Goal: Information Seeking & Learning: Find specific fact

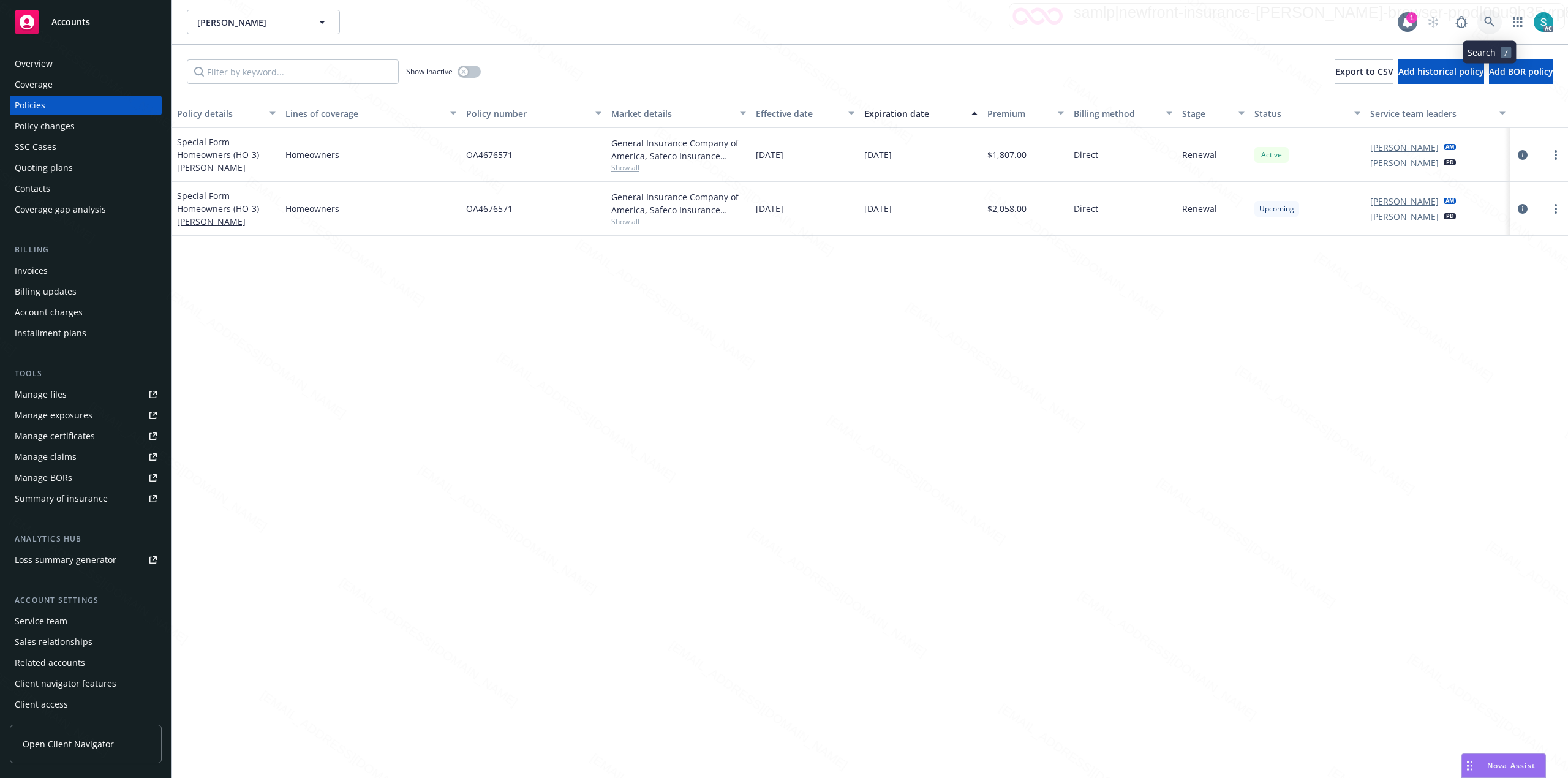
click at [781, 17] on icon at bounding box center [1489, 22] width 11 height 11
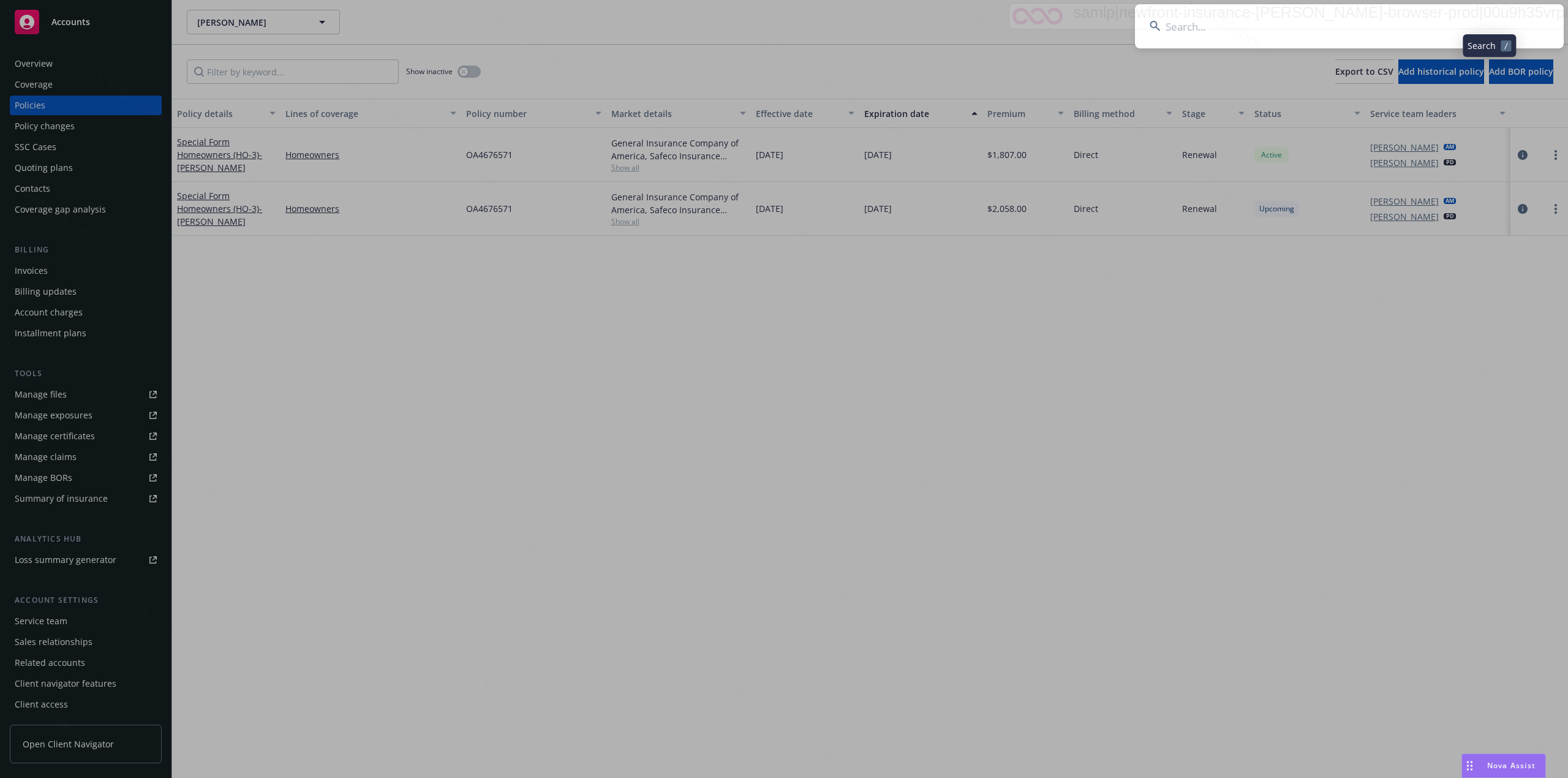
click at [781, 16] on input at bounding box center [1349, 26] width 429 height 44
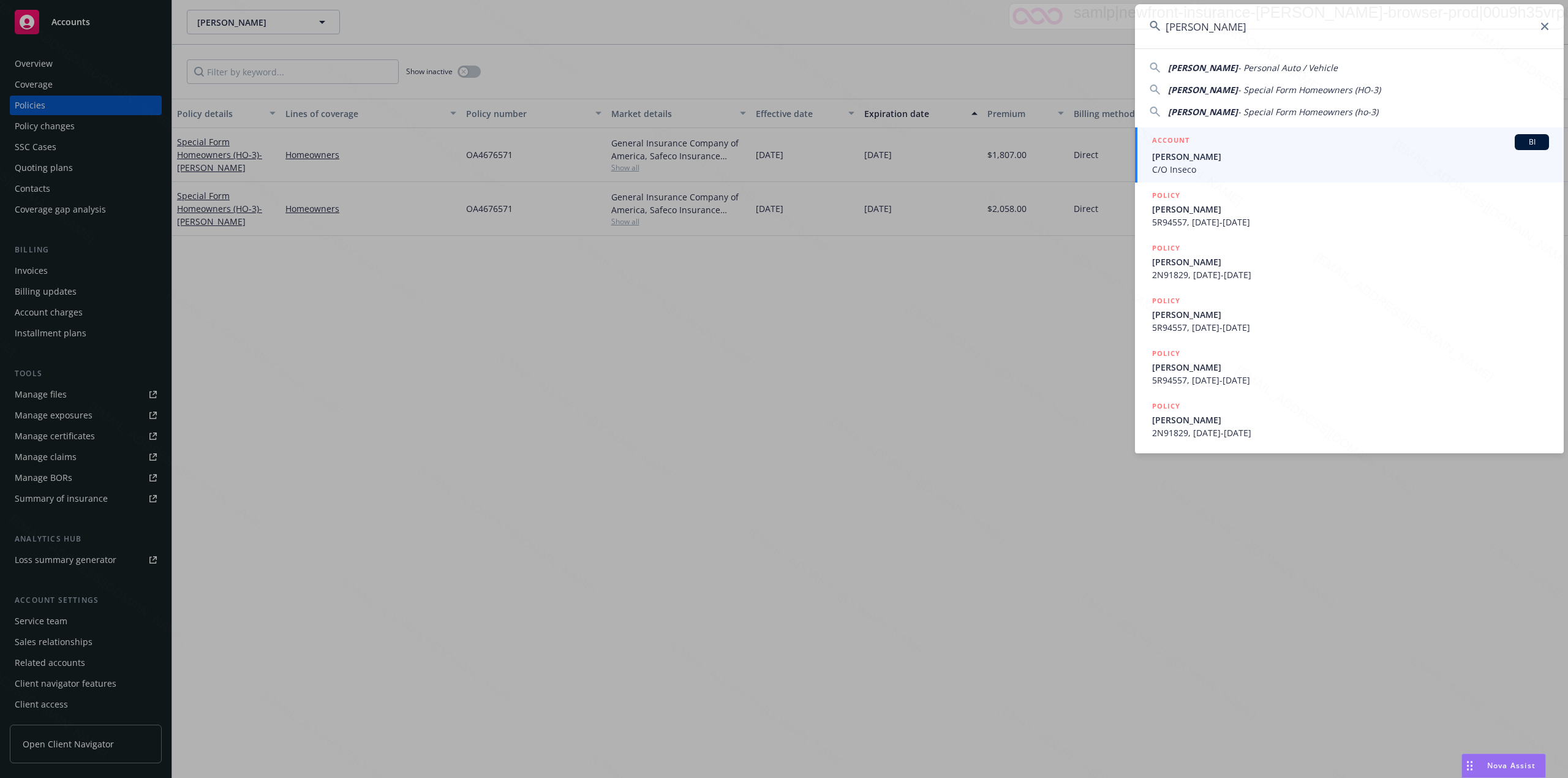
type input "[PERSON_NAME]"
click at [781, 153] on span "[PERSON_NAME]" at bounding box center [1351, 157] width 397 height 13
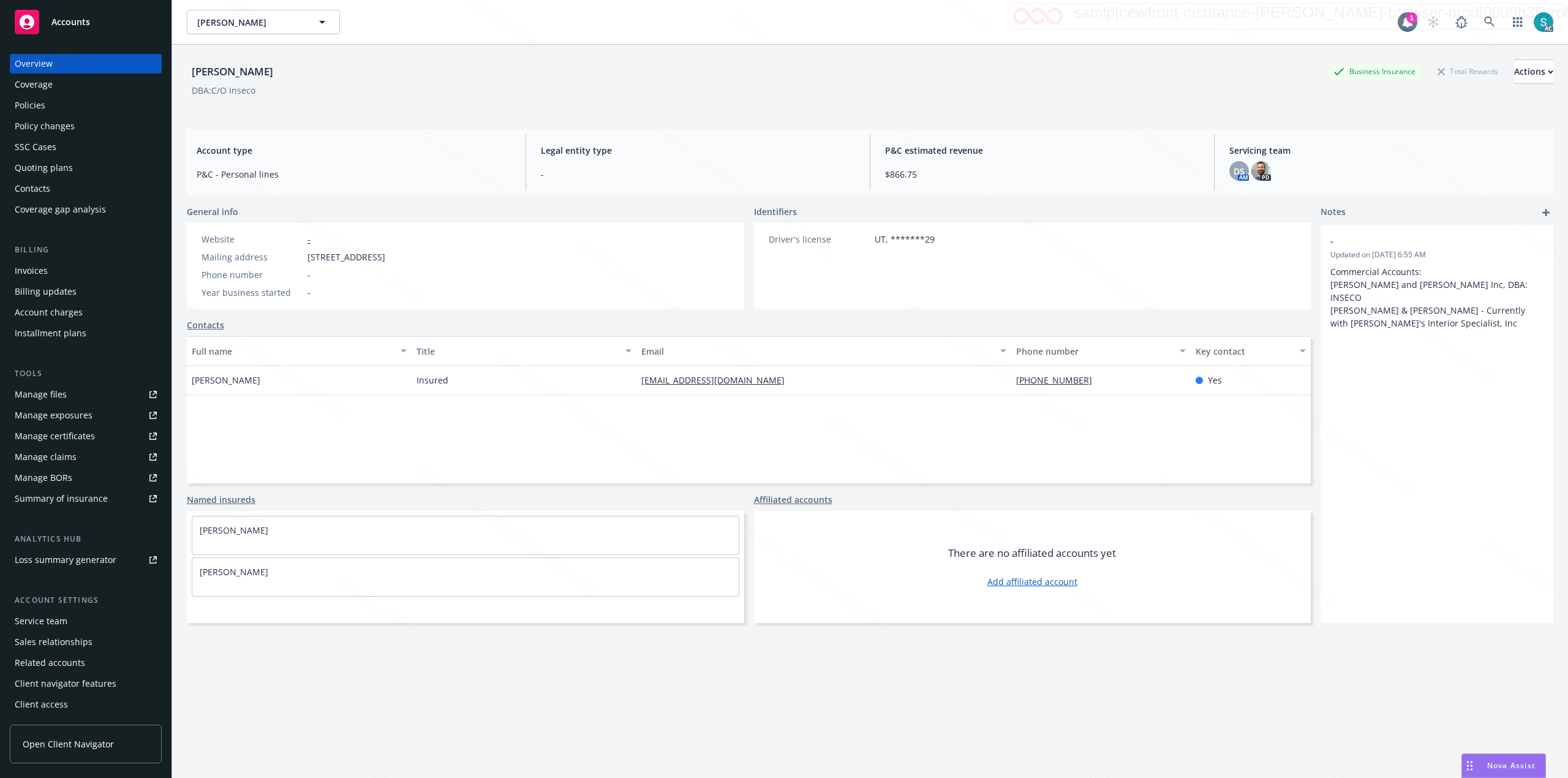
click at [43, 103] on div "Policies" at bounding box center [30, 105] width 31 height 19
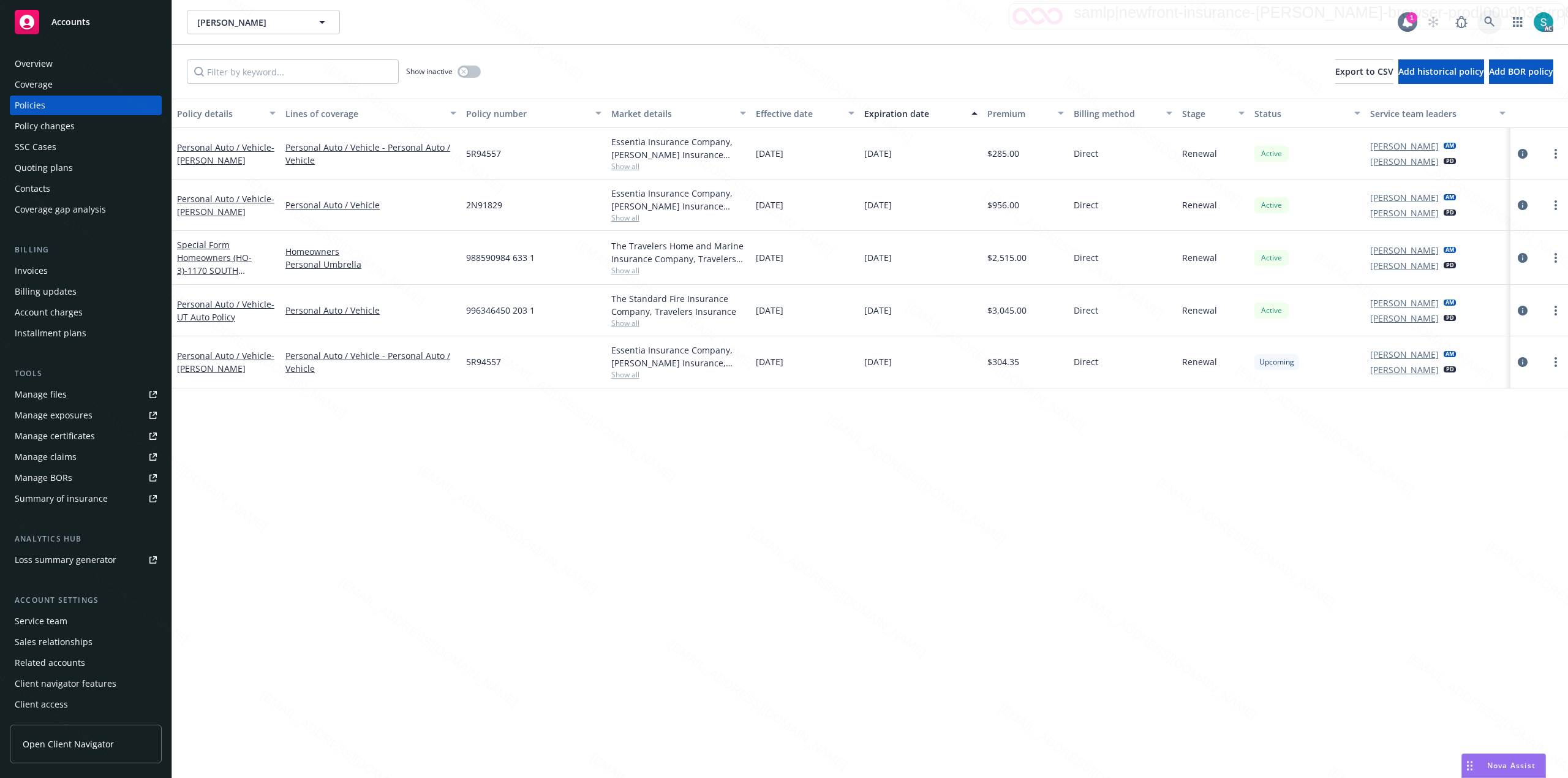
click at [781, 23] on icon at bounding box center [1489, 22] width 11 height 11
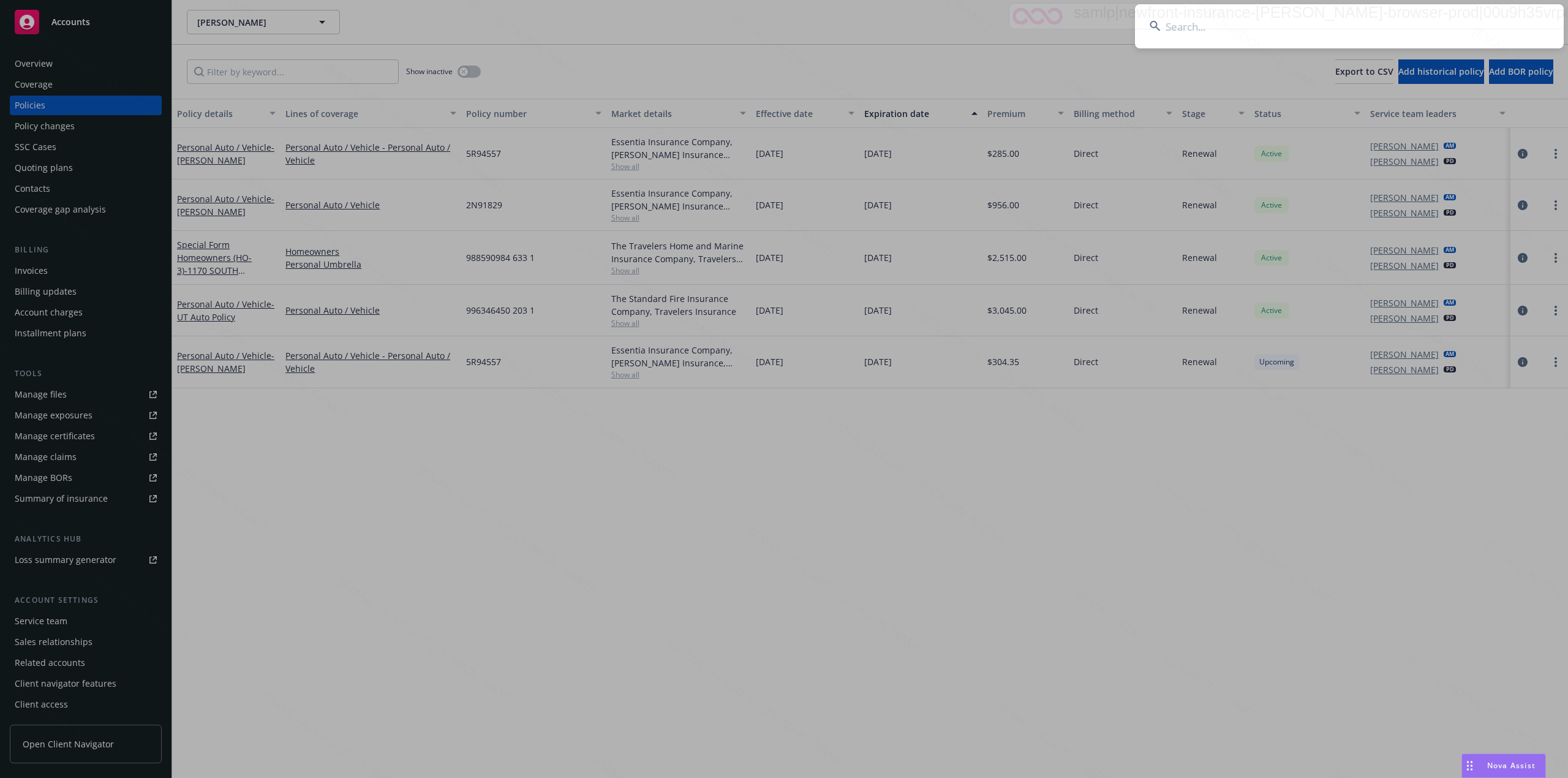
click at [781, 23] on input at bounding box center [1349, 26] width 429 height 44
click at [781, 18] on input at bounding box center [1349, 26] width 429 height 44
type input "[PERSON_NAME] & [PERSON_NAME]"
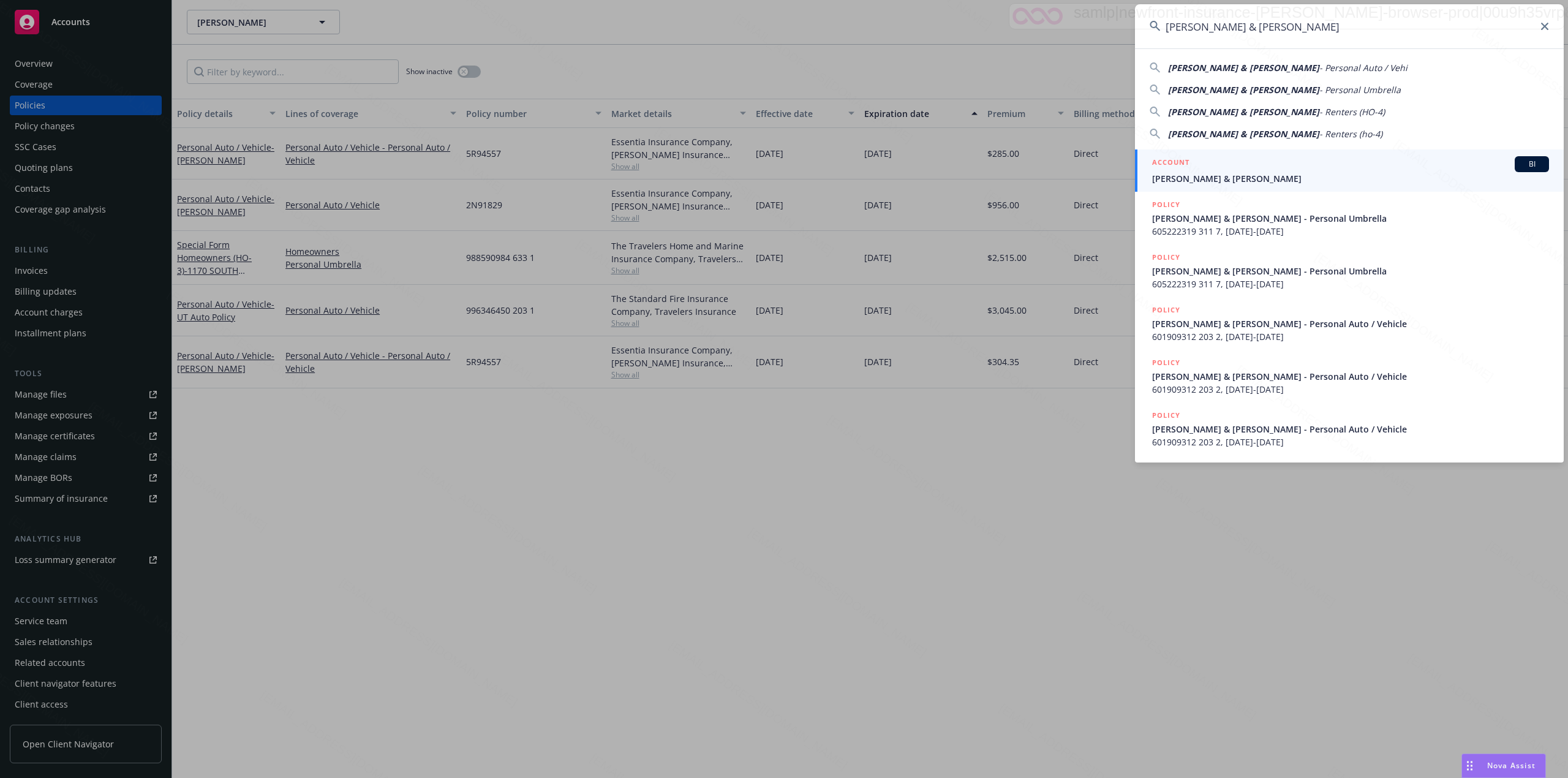
click at [781, 169] on h5 "ACCOUNT" at bounding box center [1171, 163] width 37 height 14
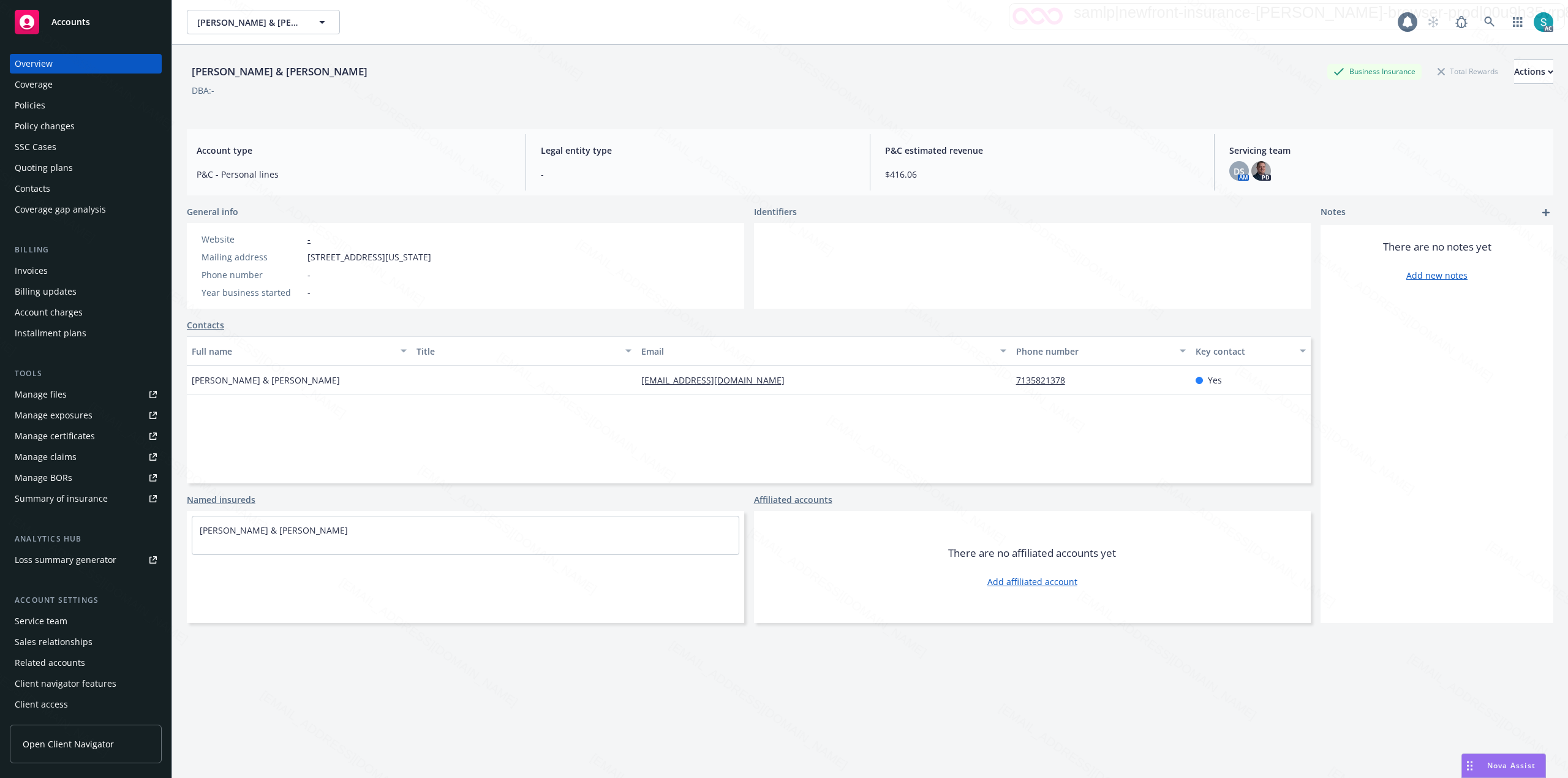
click at [23, 103] on div "Policies" at bounding box center [30, 105] width 31 height 19
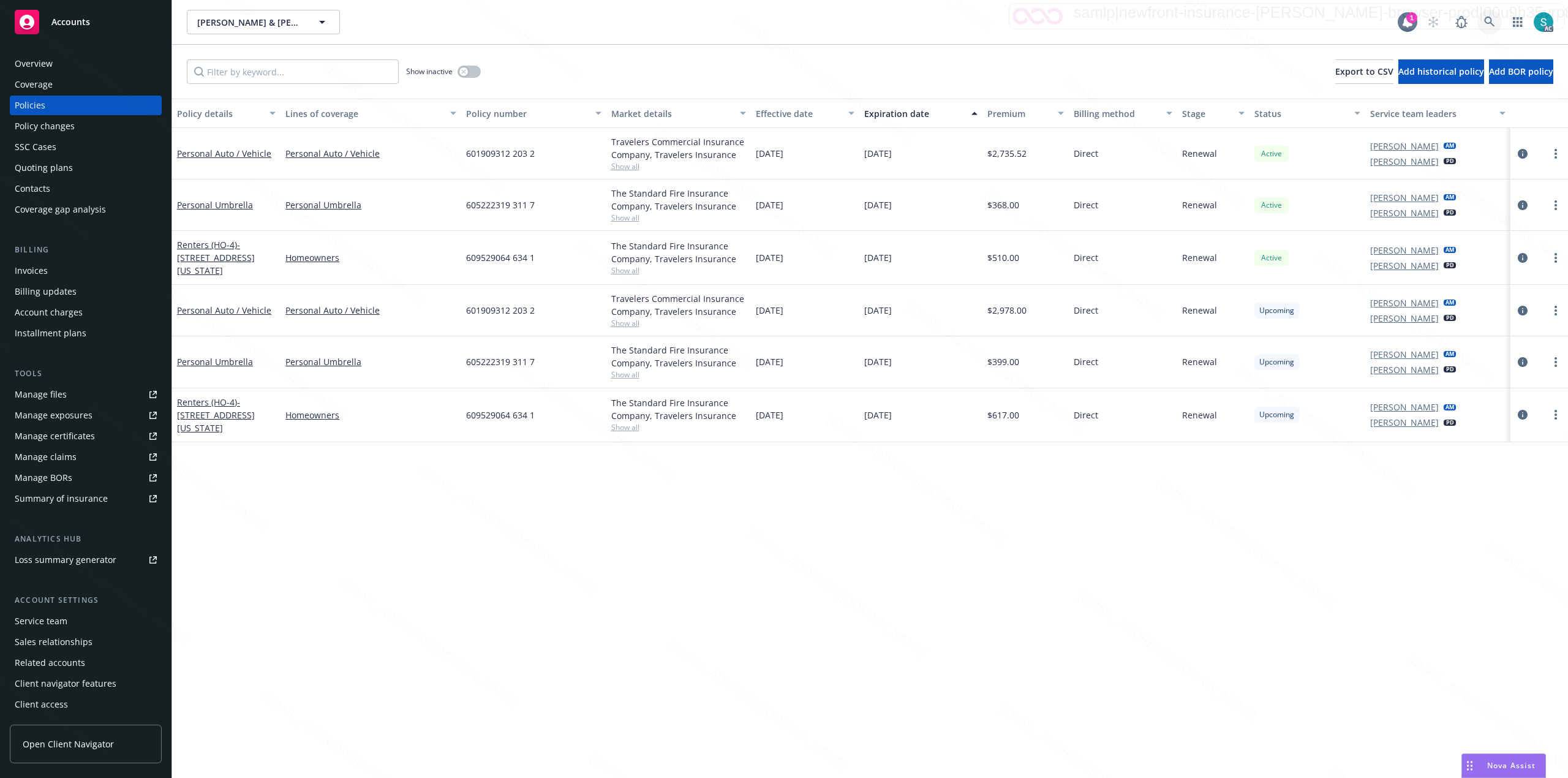
click at [781, 20] on link at bounding box center [1490, 22] width 24 height 24
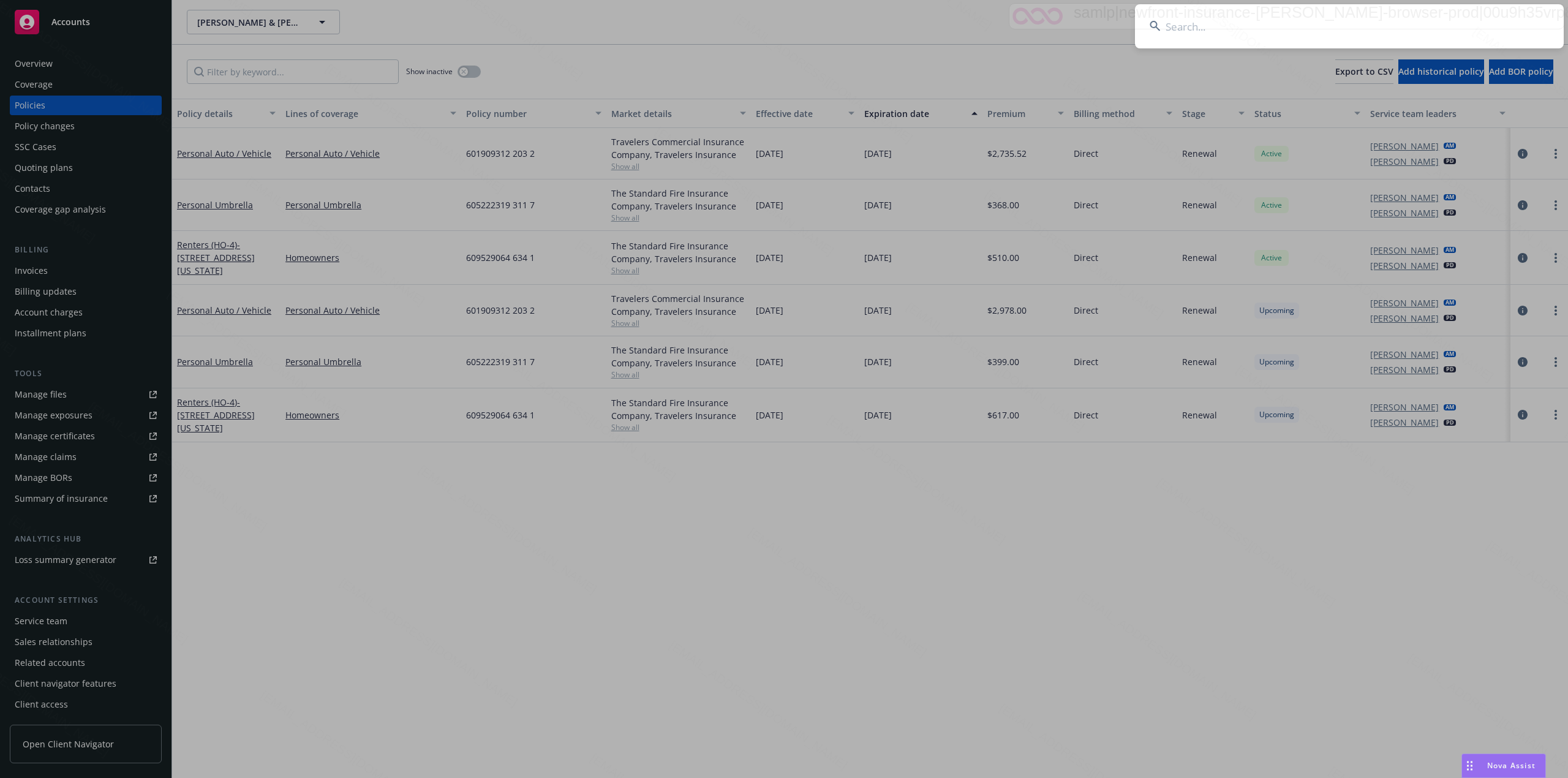
click at [781, 22] on input at bounding box center [1349, 26] width 429 height 44
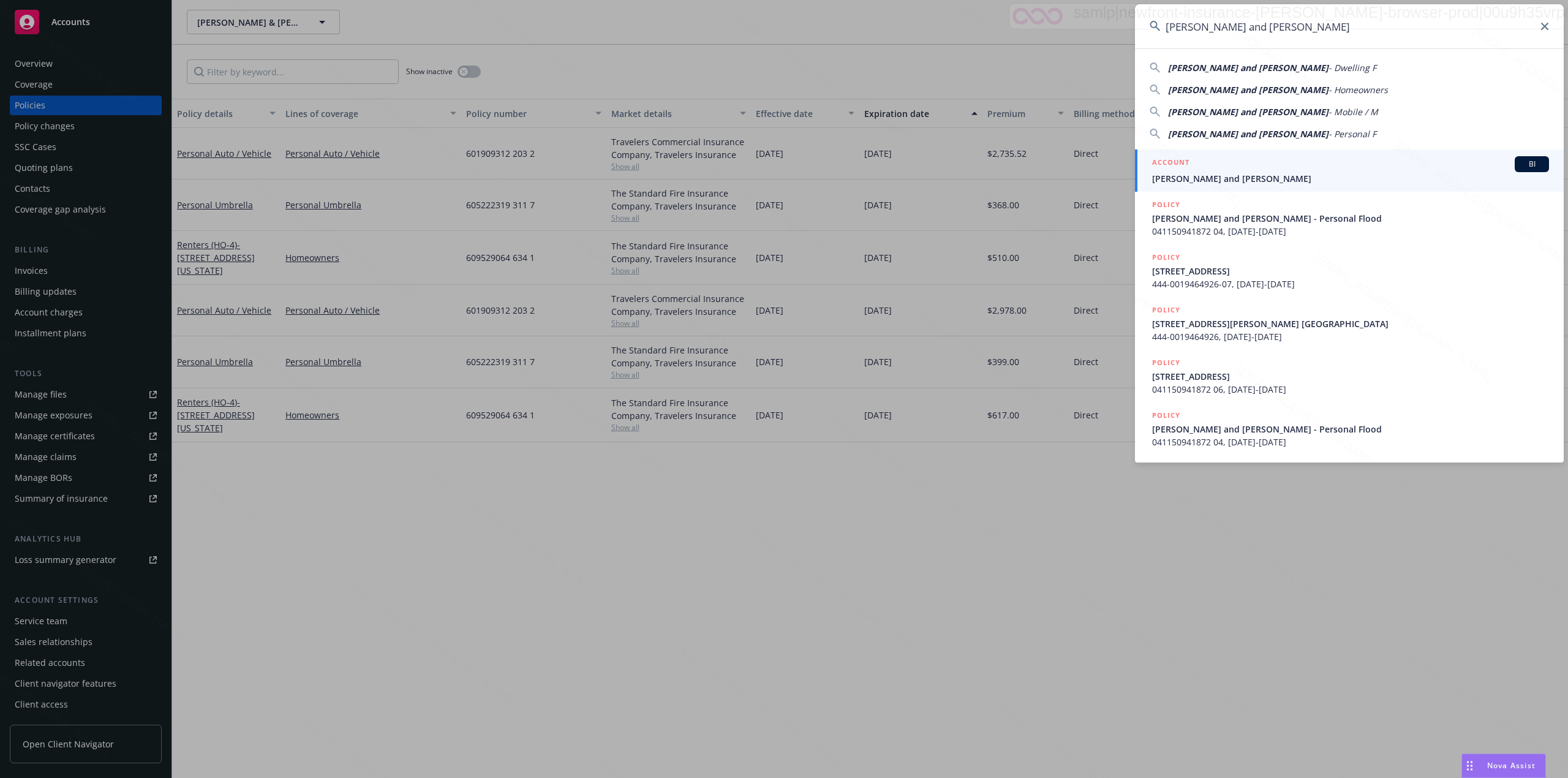
type input "[PERSON_NAME] and [PERSON_NAME]"
click at [781, 165] on div "ACCOUNT BI" at bounding box center [1351, 164] width 397 height 16
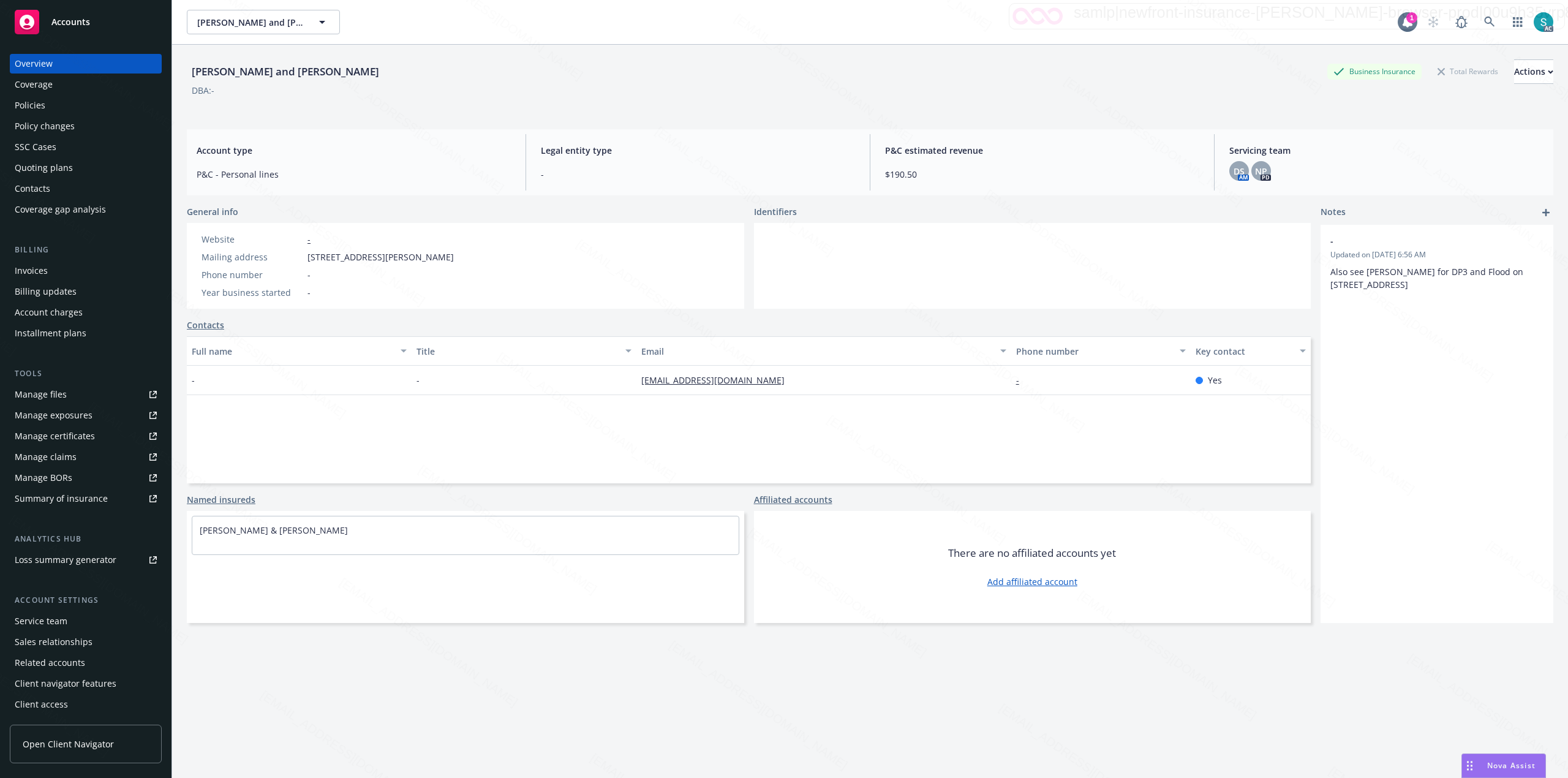
click at [47, 99] on div "Policies" at bounding box center [85, 105] width 142 height 19
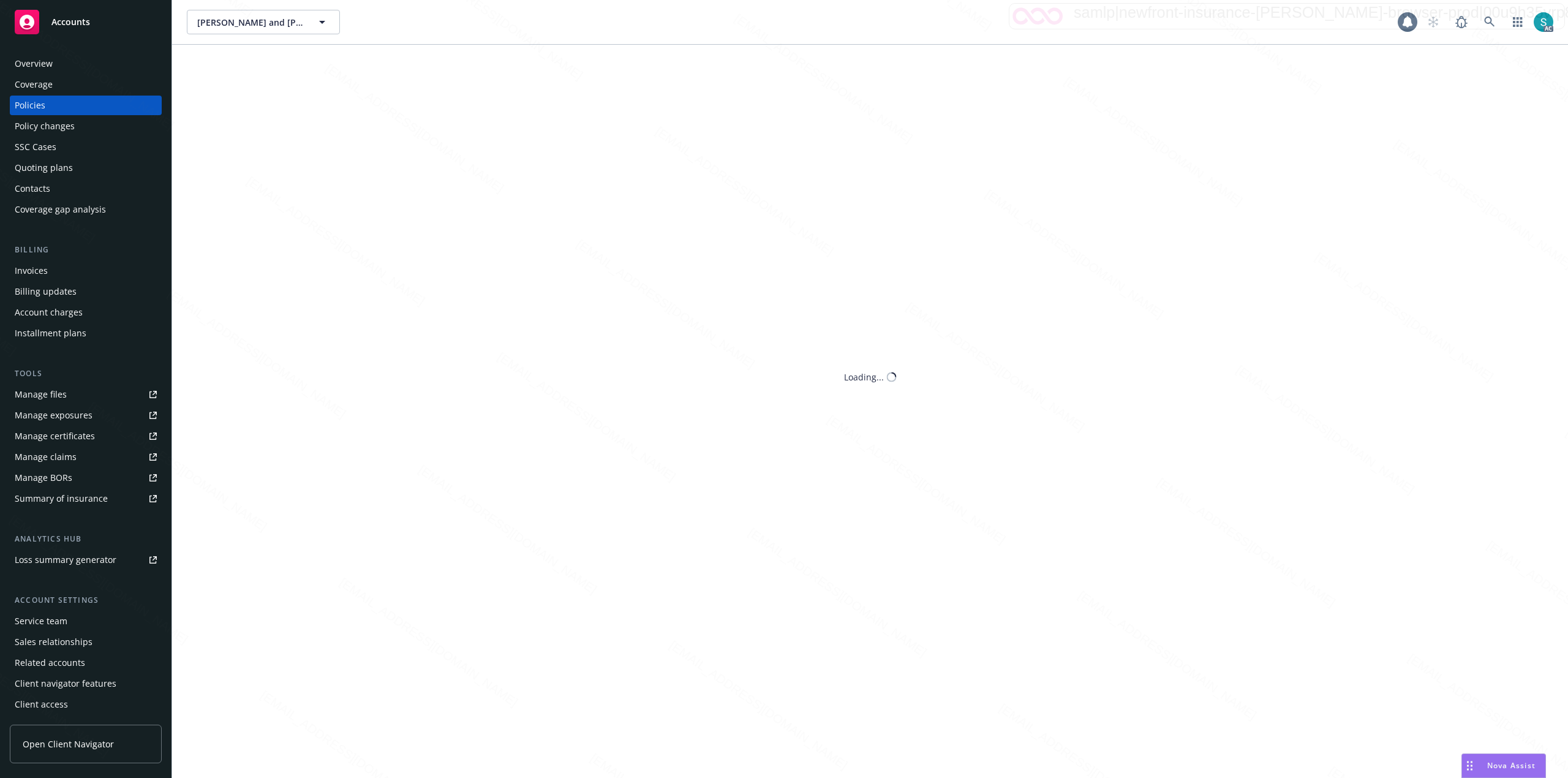
click at [47, 99] on div "Policies" at bounding box center [85, 105] width 142 height 19
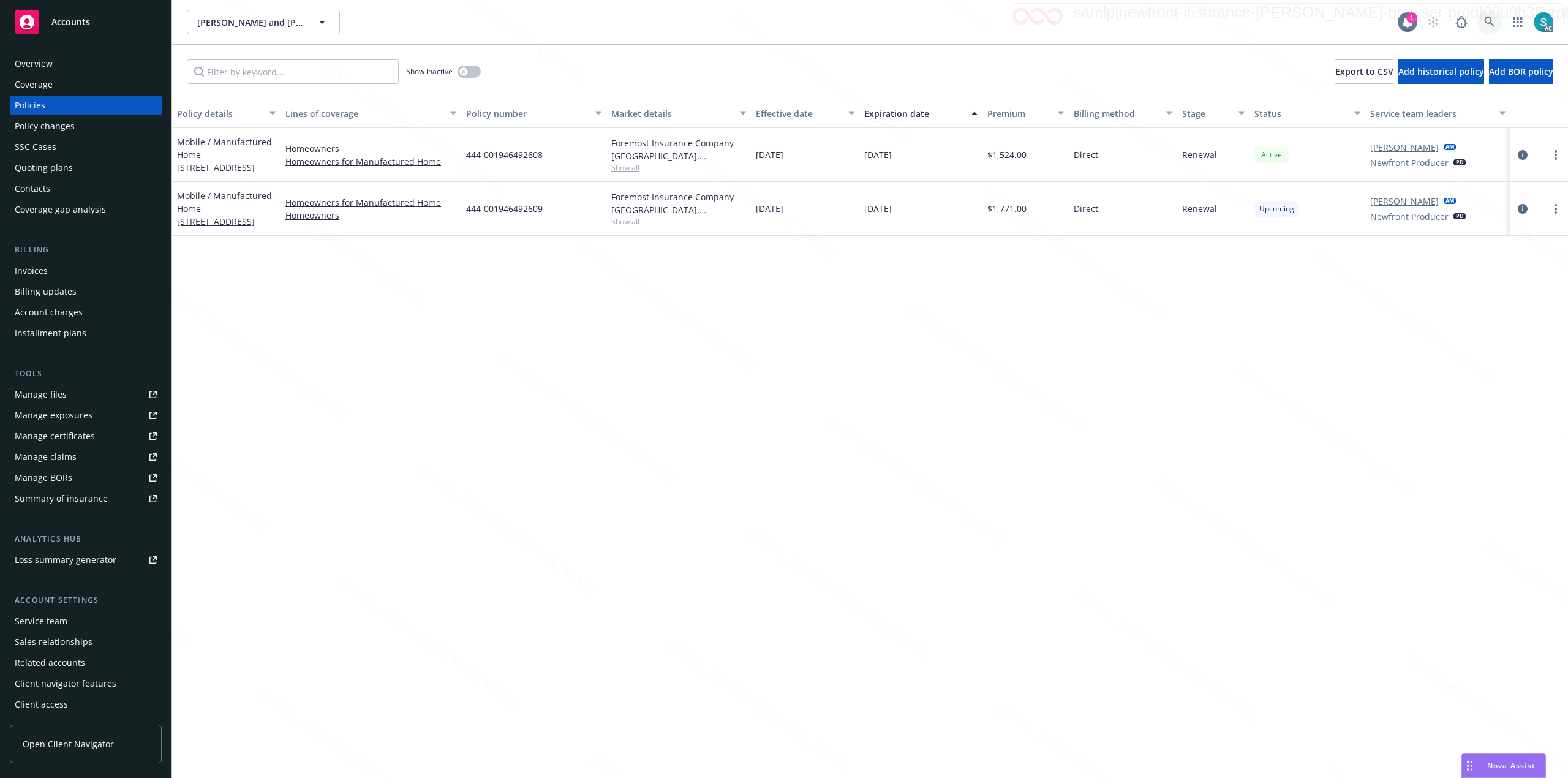
click at [781, 17] on icon at bounding box center [1489, 22] width 11 height 11
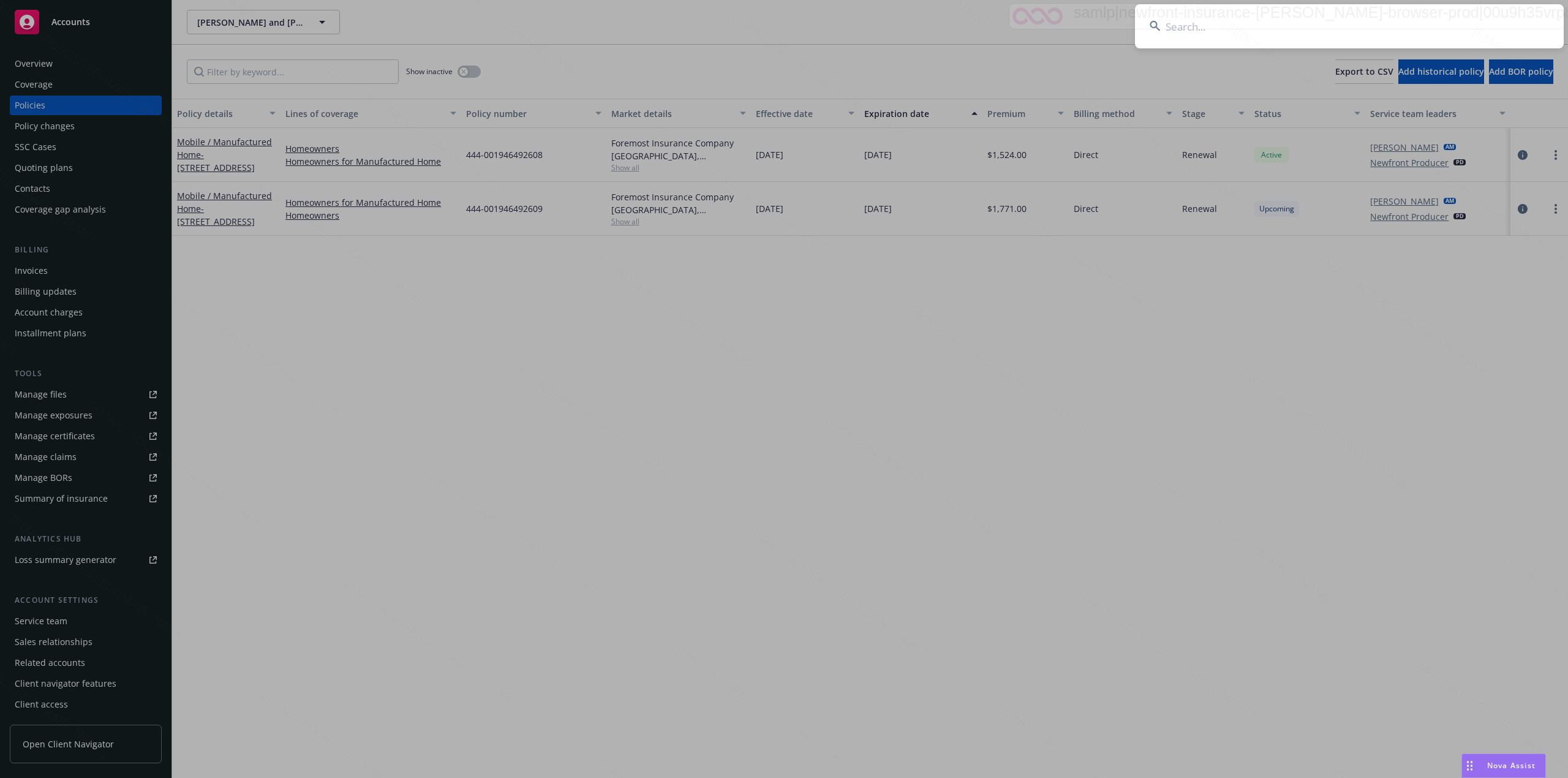
click at [781, 13] on input at bounding box center [1349, 26] width 429 height 44
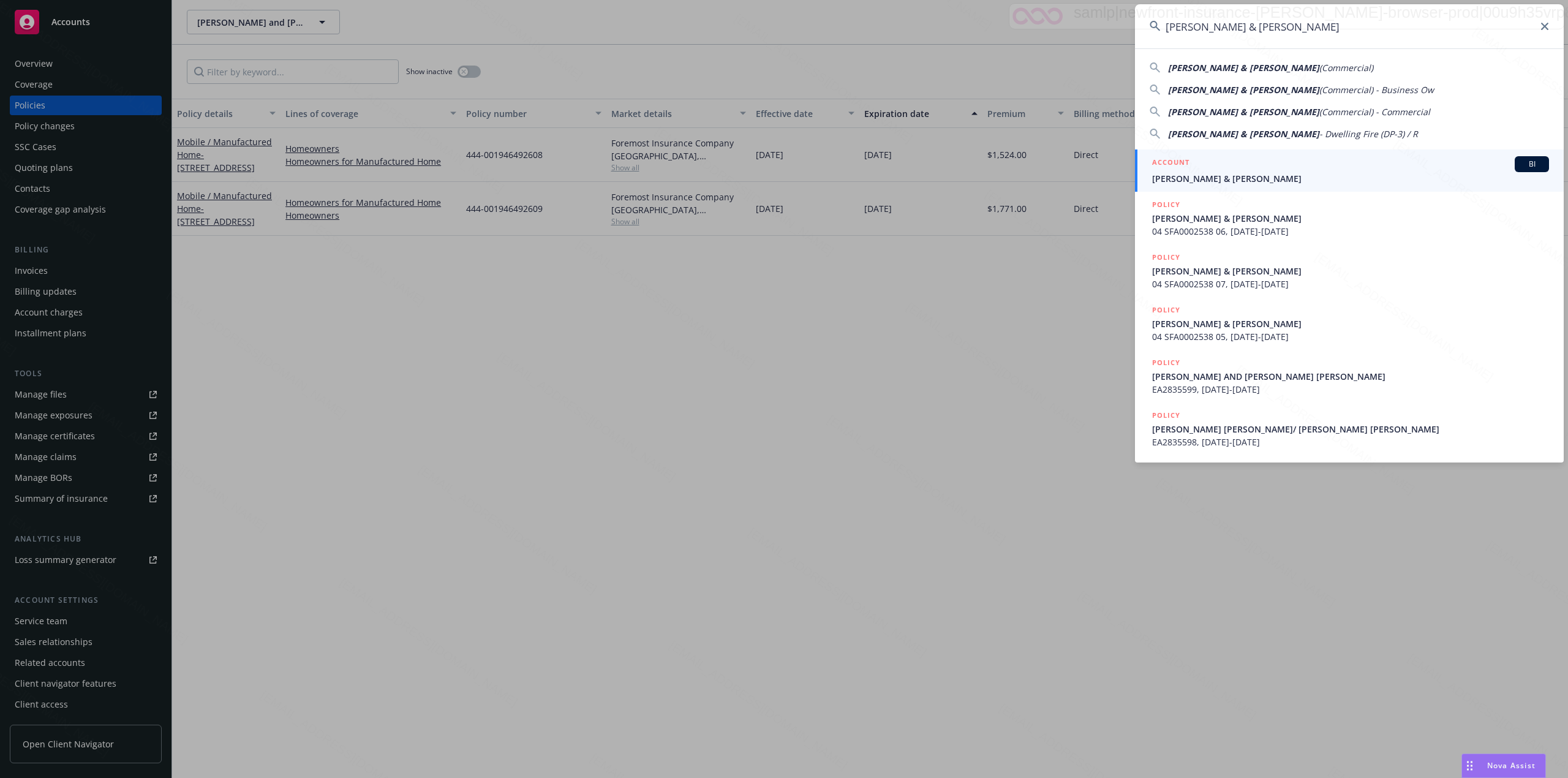
type input "[PERSON_NAME] & [PERSON_NAME]"
click at [781, 178] on span "[PERSON_NAME] & [PERSON_NAME]" at bounding box center [1351, 178] width 397 height 13
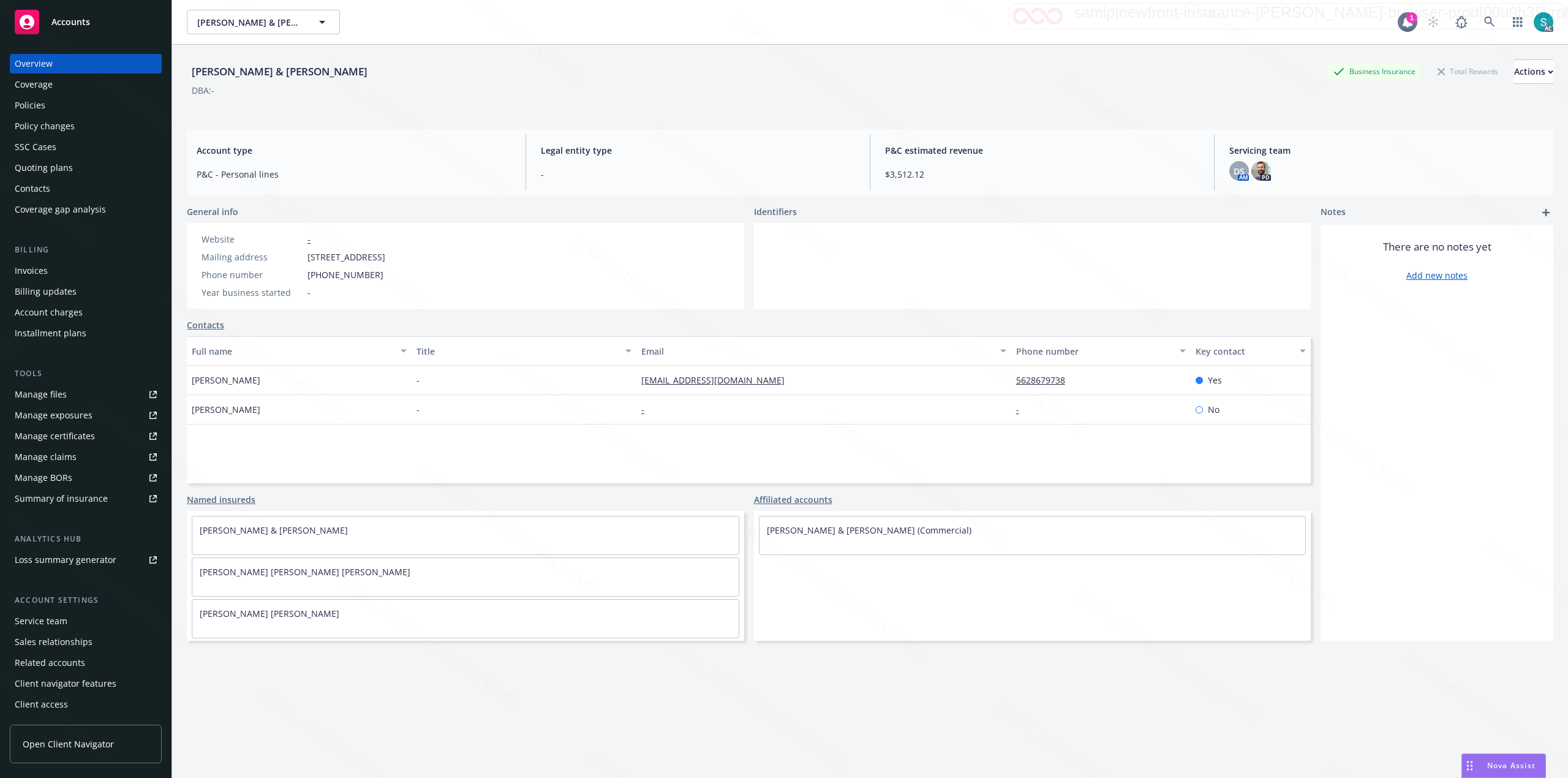
click at [47, 101] on div "Policies" at bounding box center [85, 105] width 142 height 19
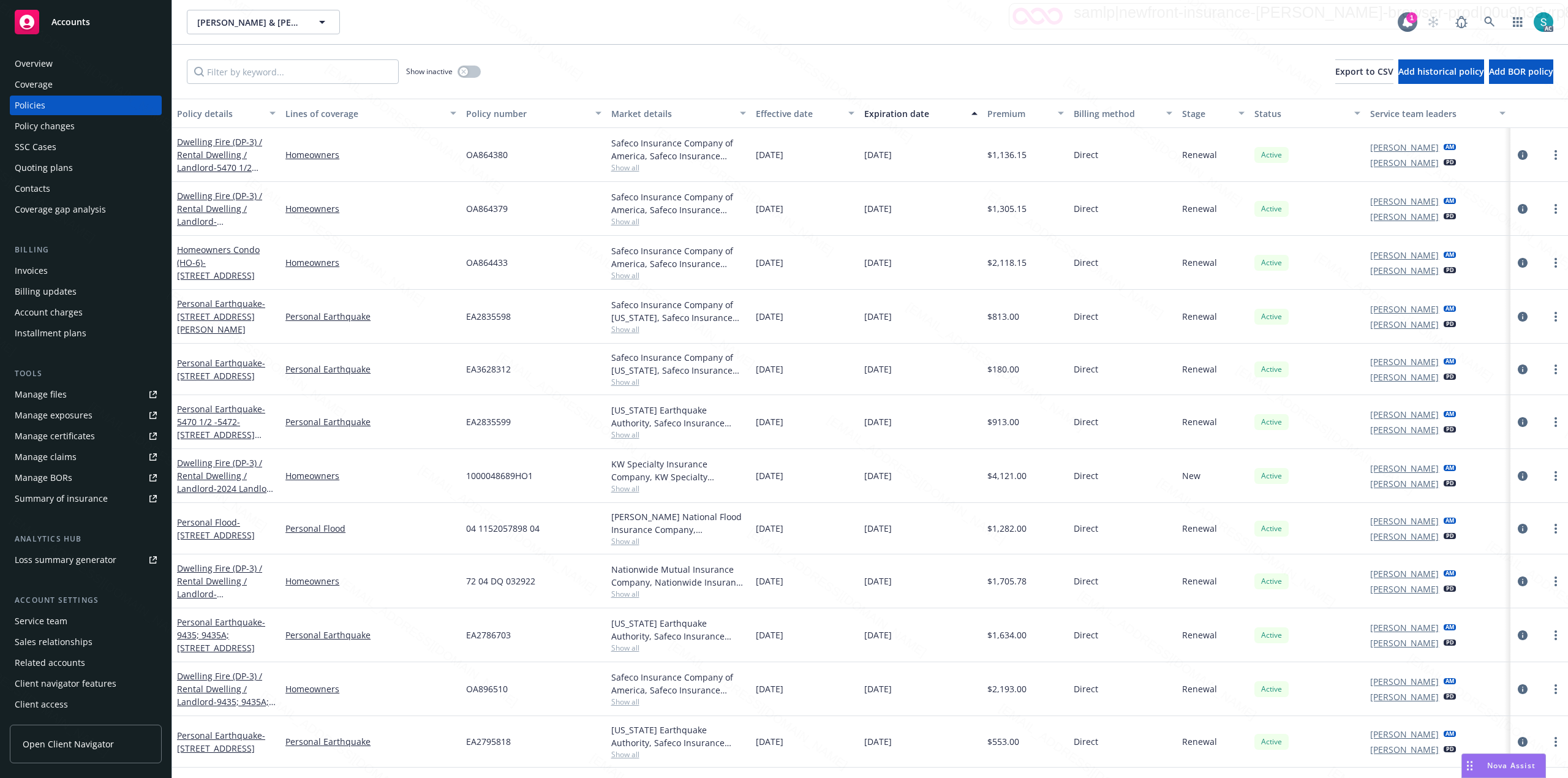
click at [781, 50] on div "Show inactive Export to CSV Add historical policy Add BOR policy" at bounding box center [870, 71] width 1396 height 54
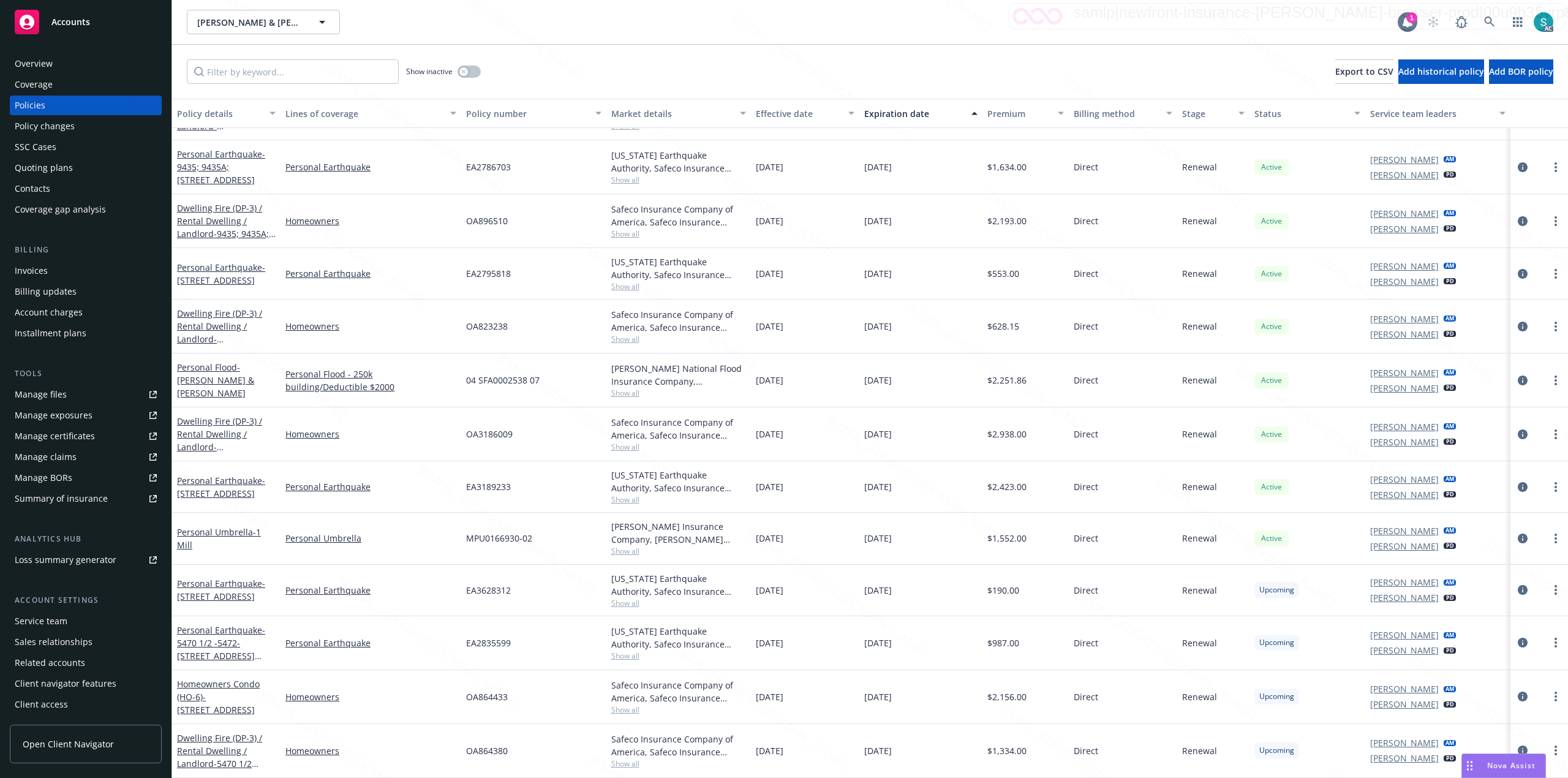
scroll to position [436, 0]
click at [781, 21] on icon at bounding box center [1489, 22] width 10 height 10
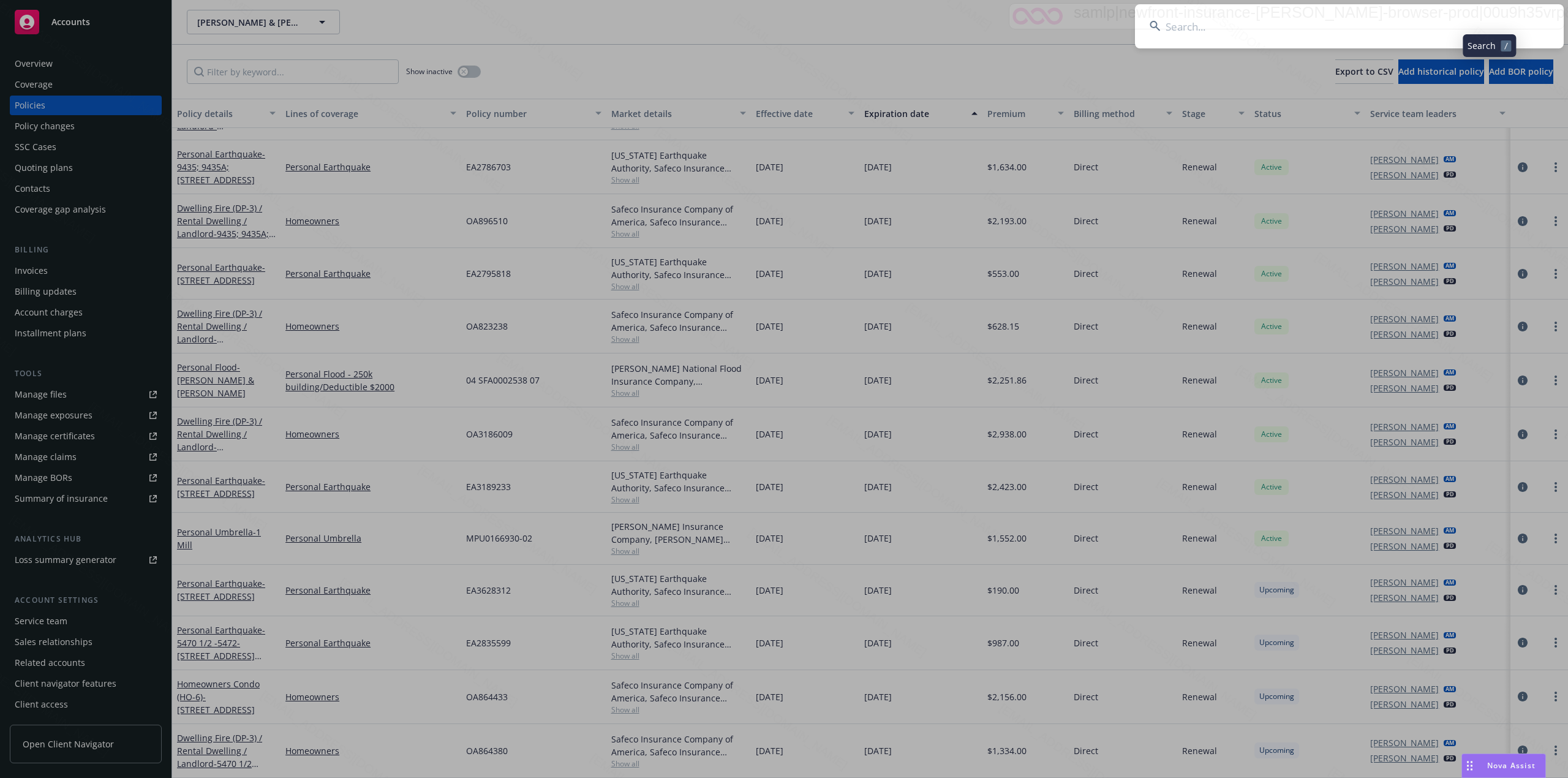
click at [781, 10] on input at bounding box center [1349, 26] width 429 height 44
type input "[PERSON_NAME]"
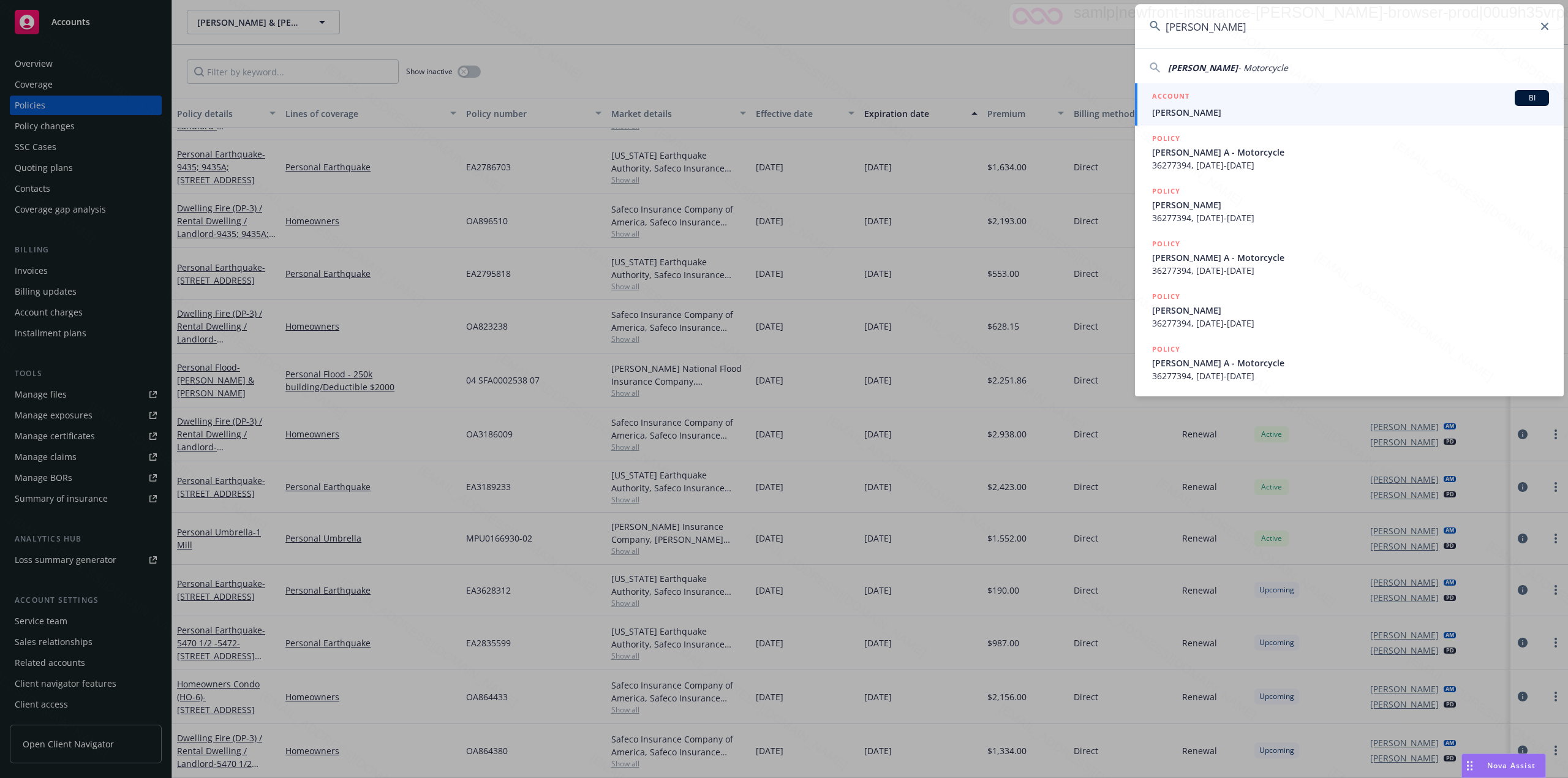
click at [781, 99] on div "ACCOUNT BI" at bounding box center [1351, 98] width 397 height 16
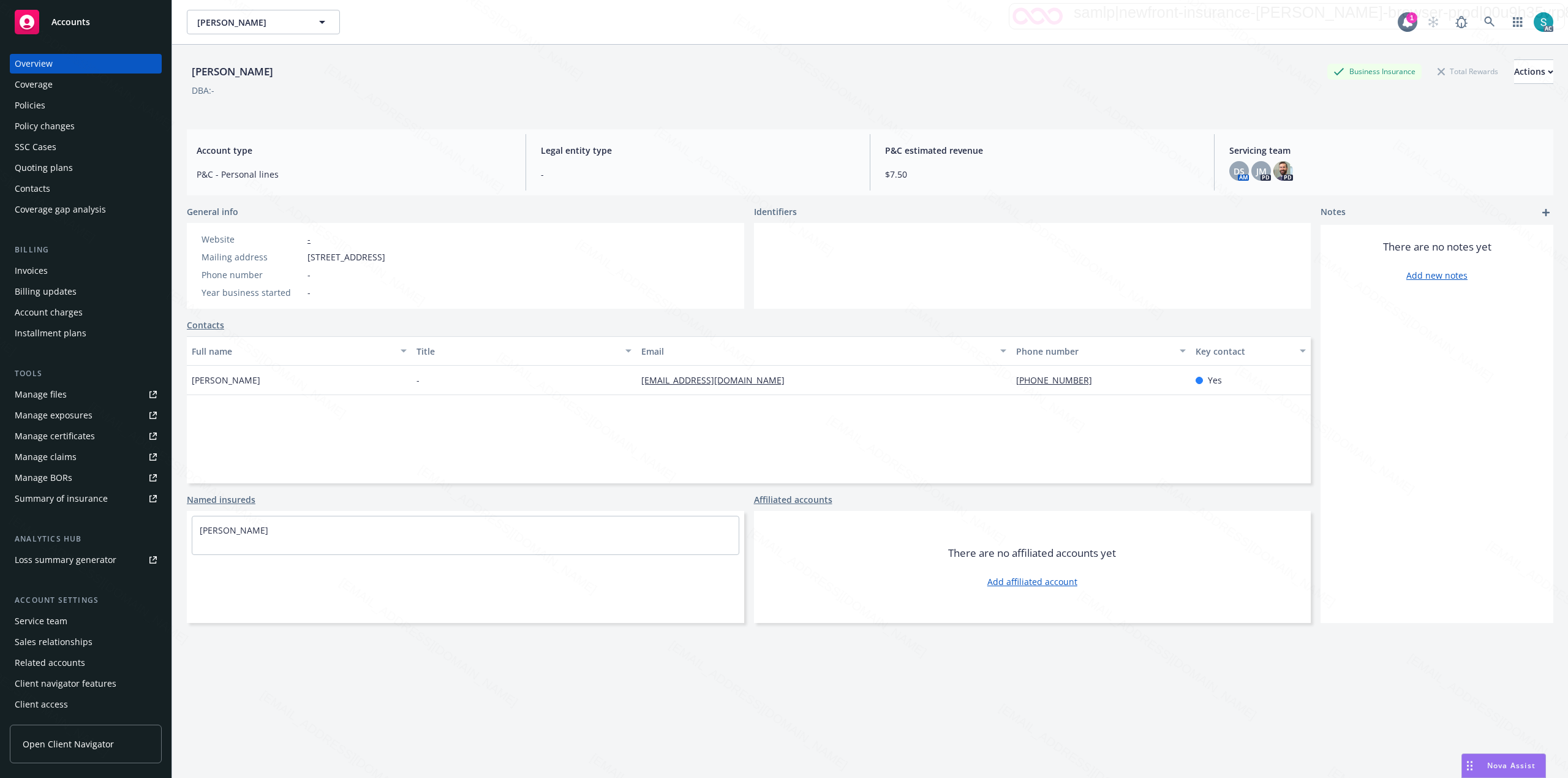
click at [37, 109] on div "Policies" at bounding box center [30, 105] width 31 height 19
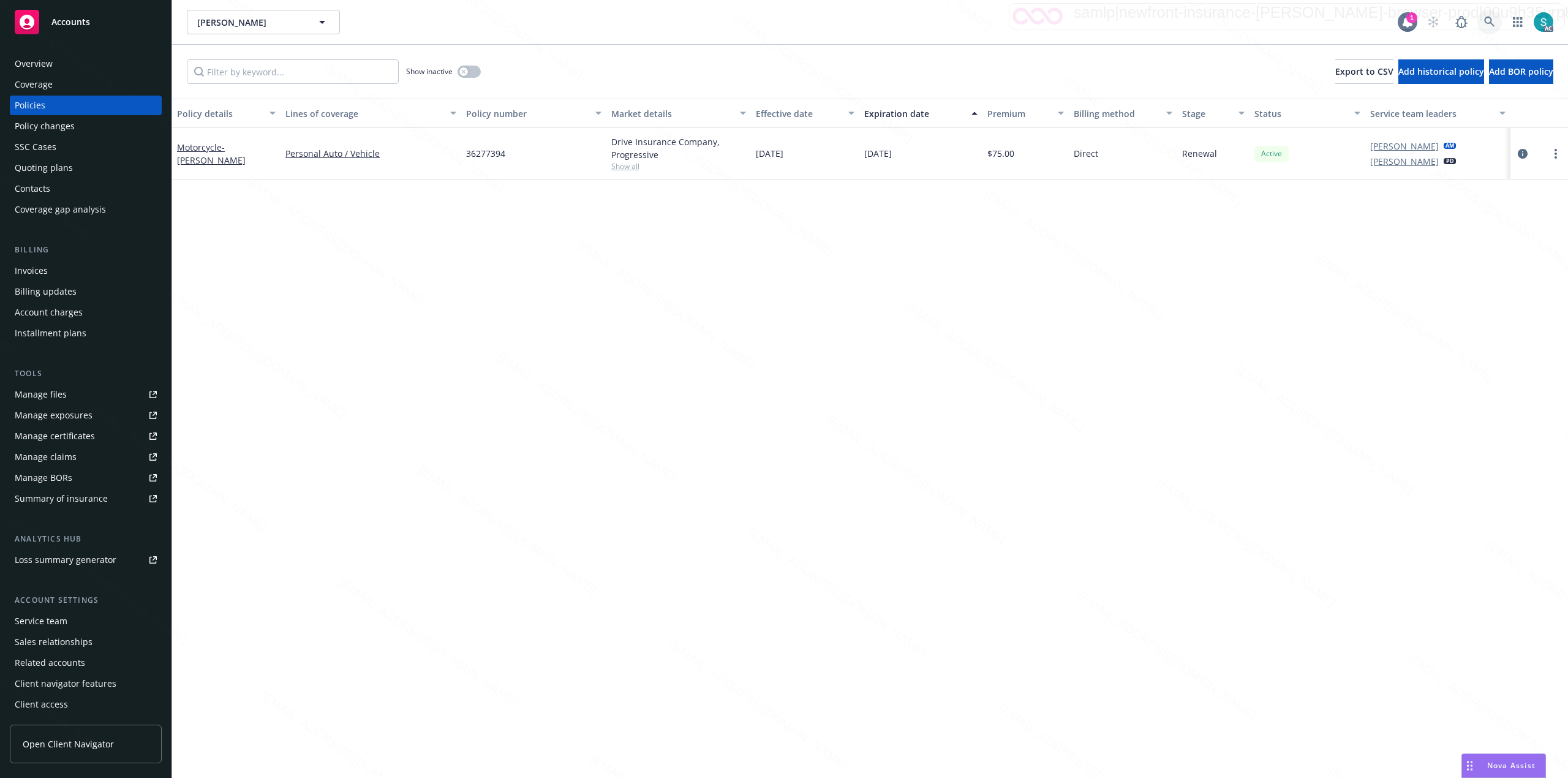
click at [781, 23] on link at bounding box center [1490, 22] width 24 height 24
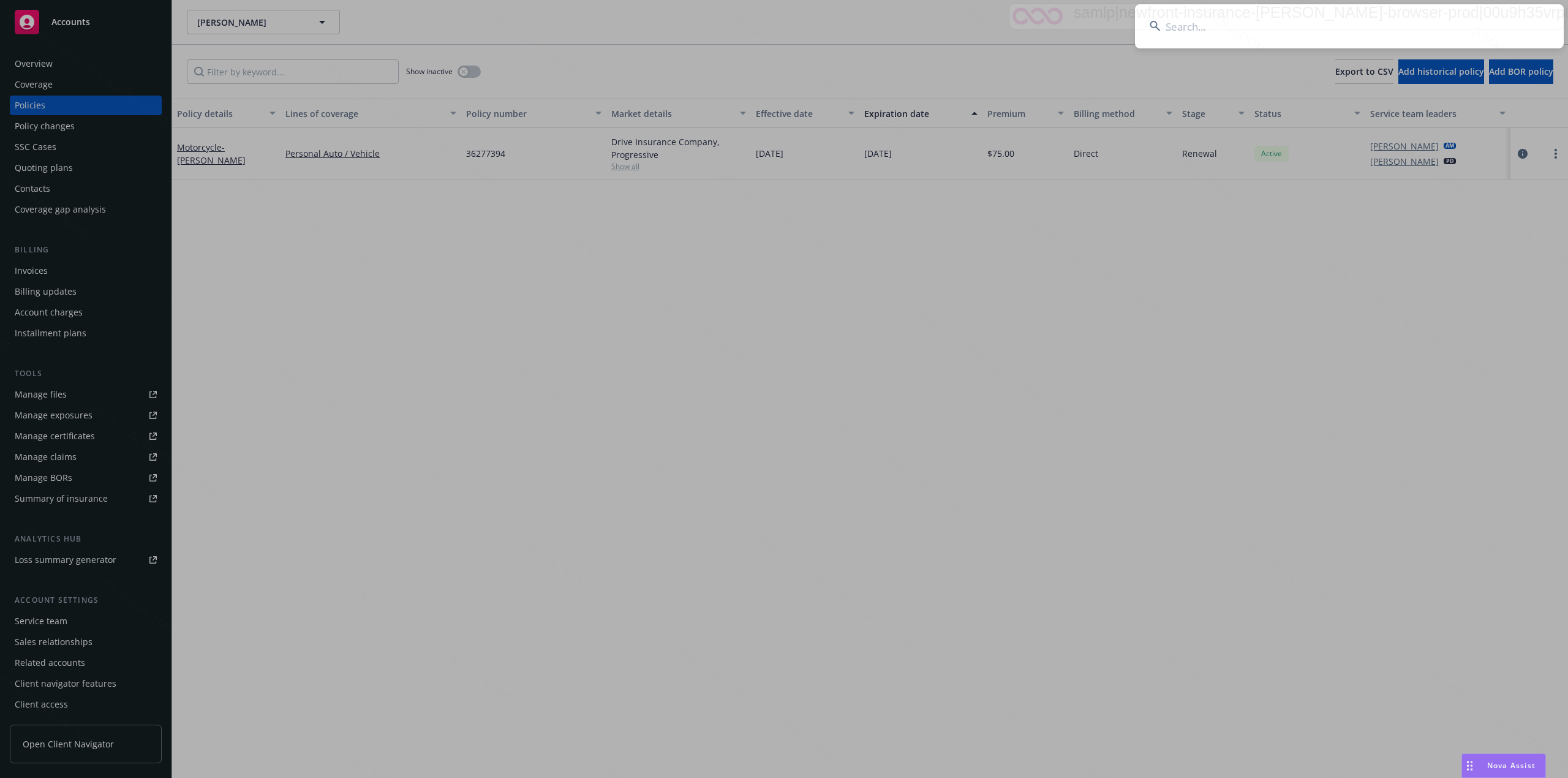
click at [781, 27] on input at bounding box center [1349, 26] width 429 height 44
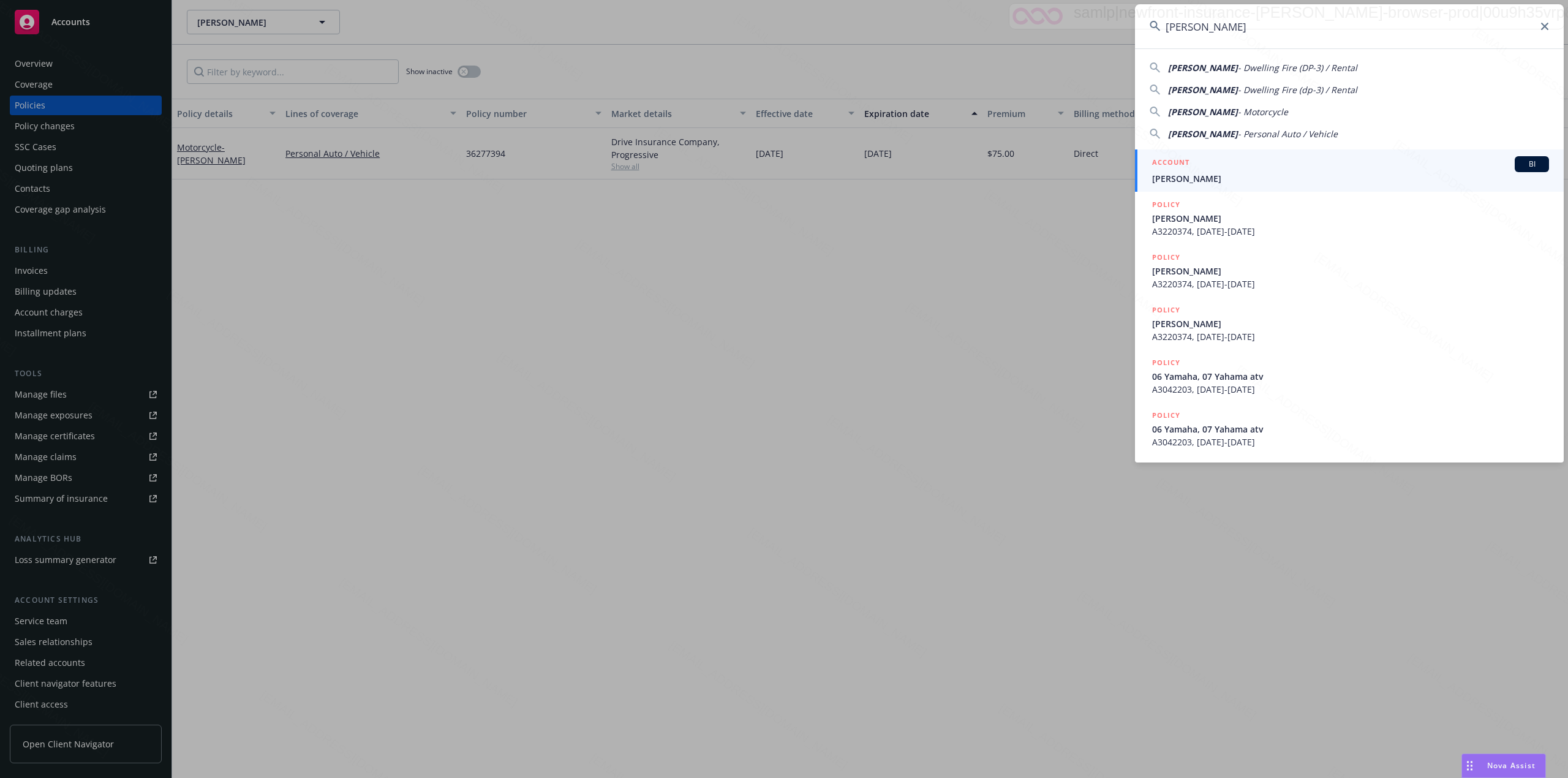
type input "[PERSON_NAME]"
click at [781, 170] on div "ACCOUNT BI" at bounding box center [1351, 164] width 397 height 16
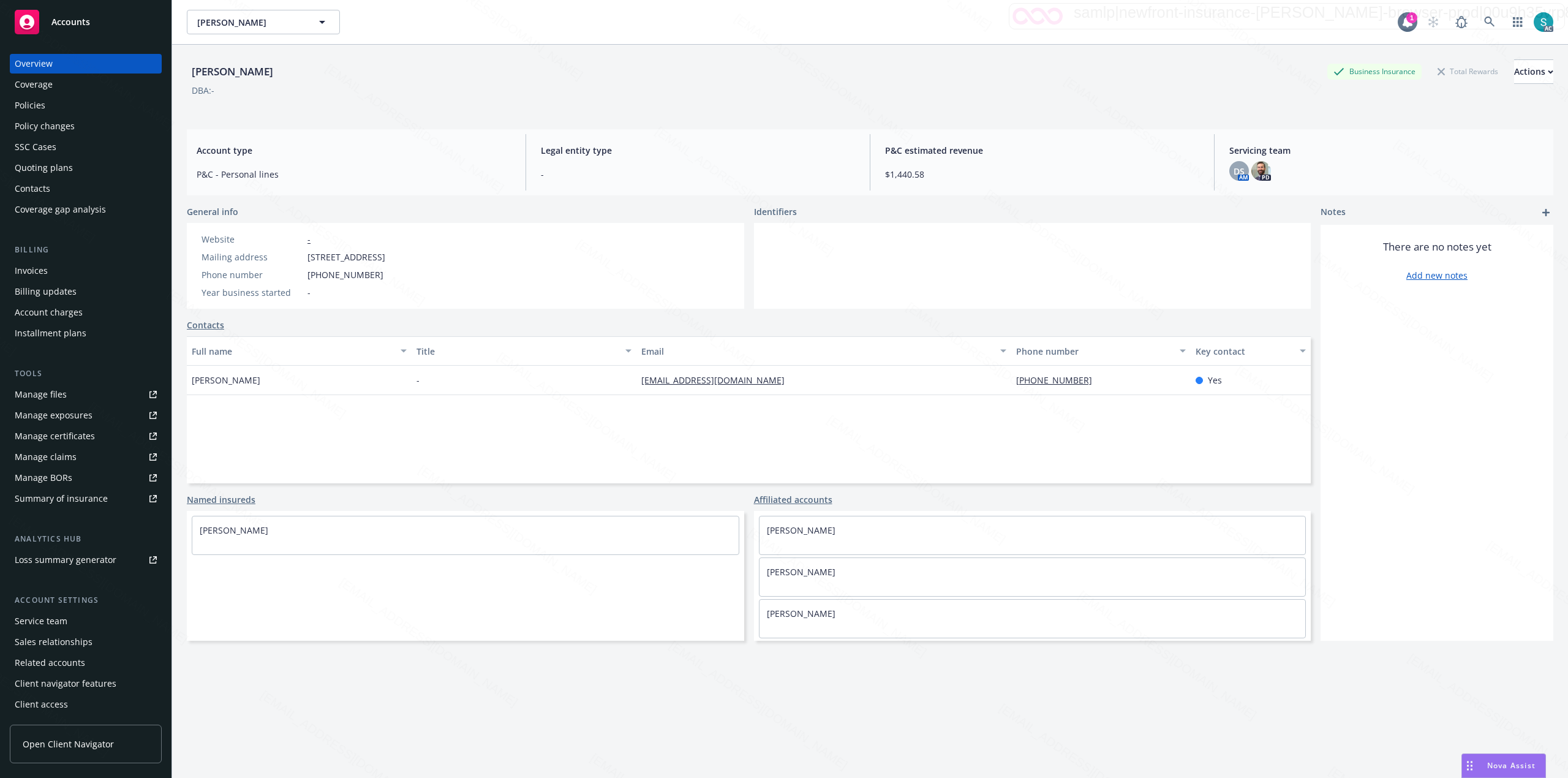
click at [385, 258] on span "[STREET_ADDRESS]" at bounding box center [346, 257] width 78 height 13
copy span "92627"
click at [781, 21] on icon at bounding box center [1489, 22] width 11 height 11
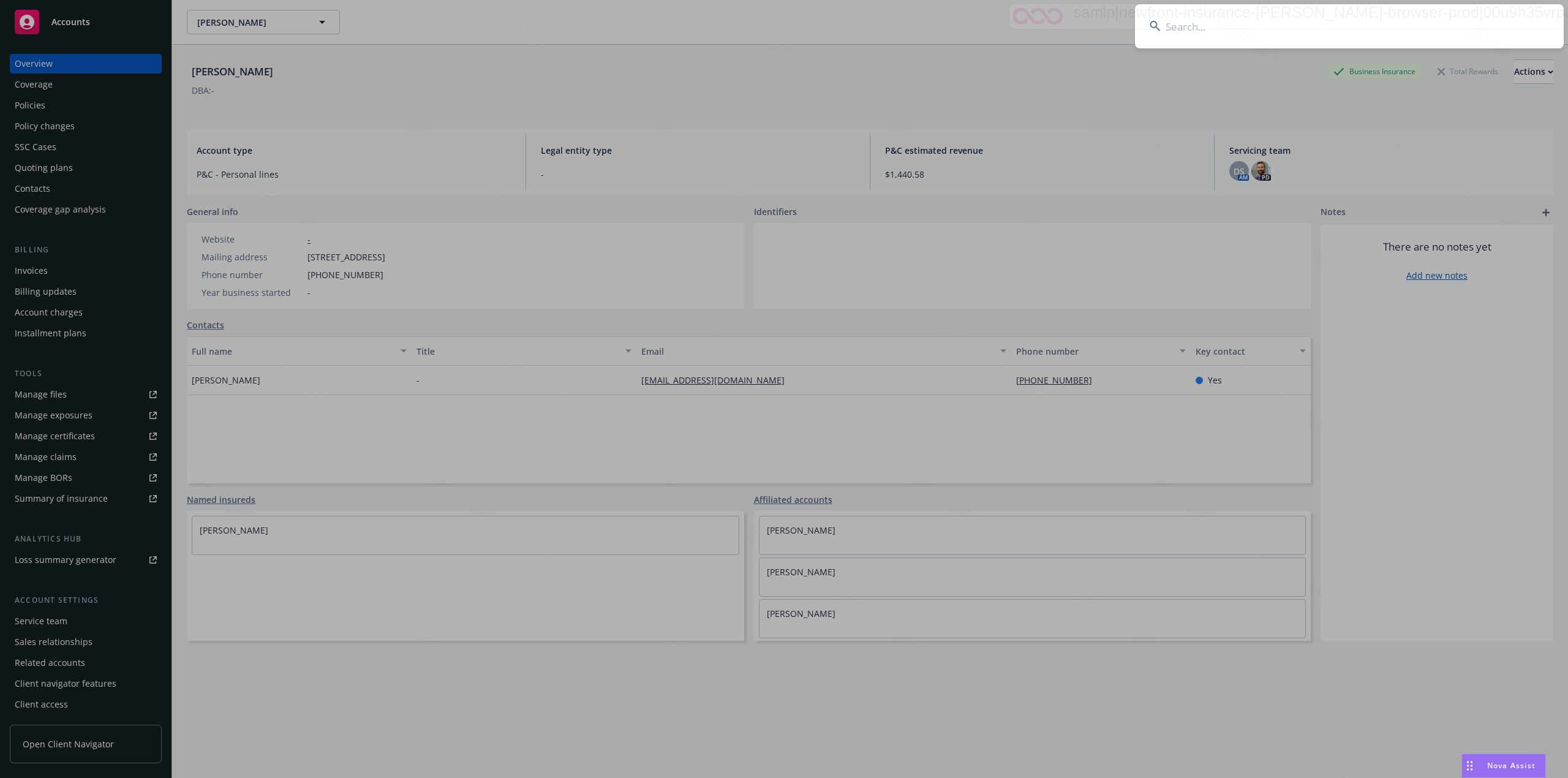
click at [781, 21] on input at bounding box center [1349, 26] width 429 height 44
click at [781, 8] on input at bounding box center [1349, 26] width 429 height 44
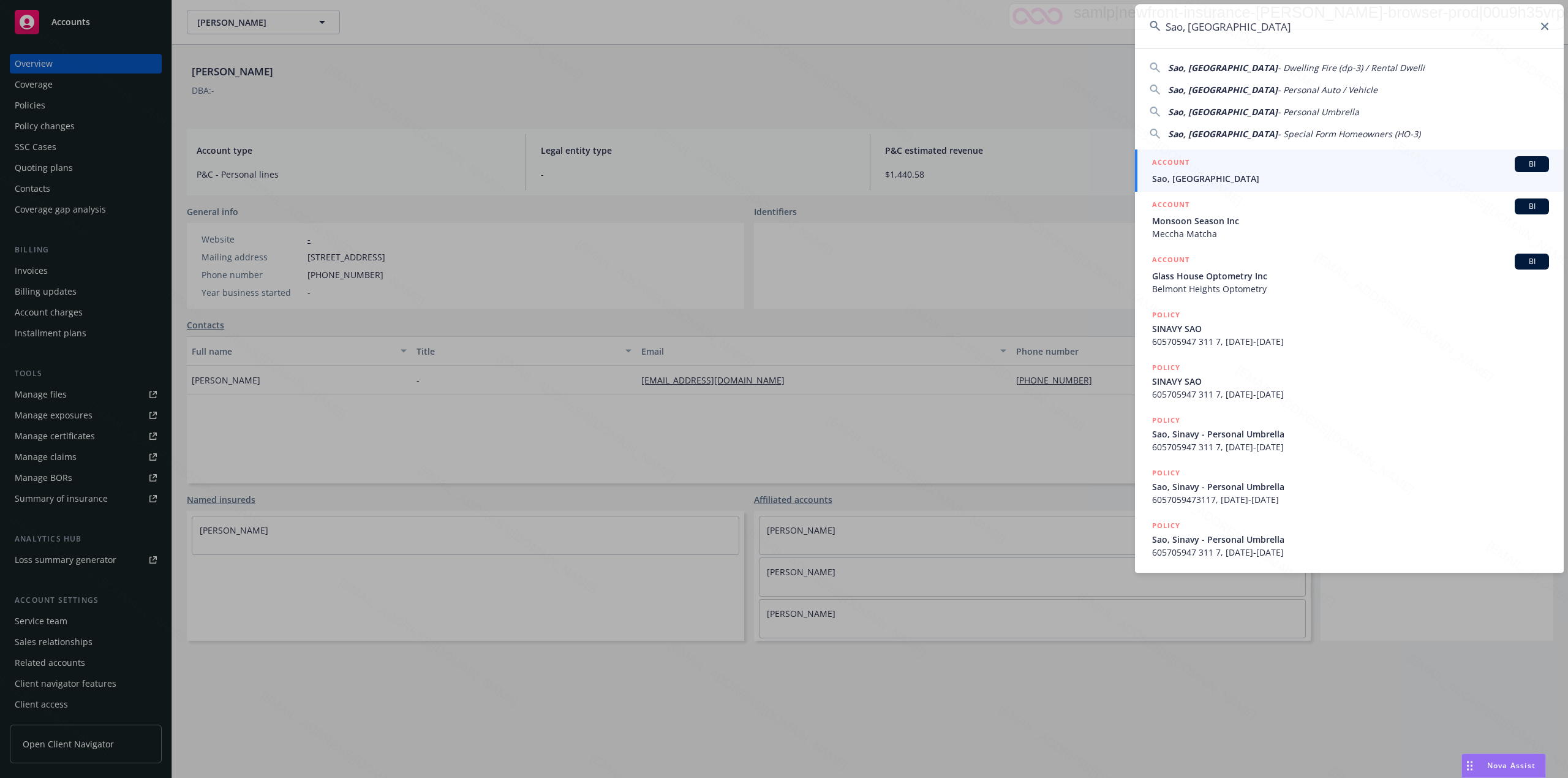
type input "Sao, [GEOGRAPHIC_DATA]"
click at [781, 180] on span "Sao, [GEOGRAPHIC_DATA]" at bounding box center [1351, 178] width 397 height 13
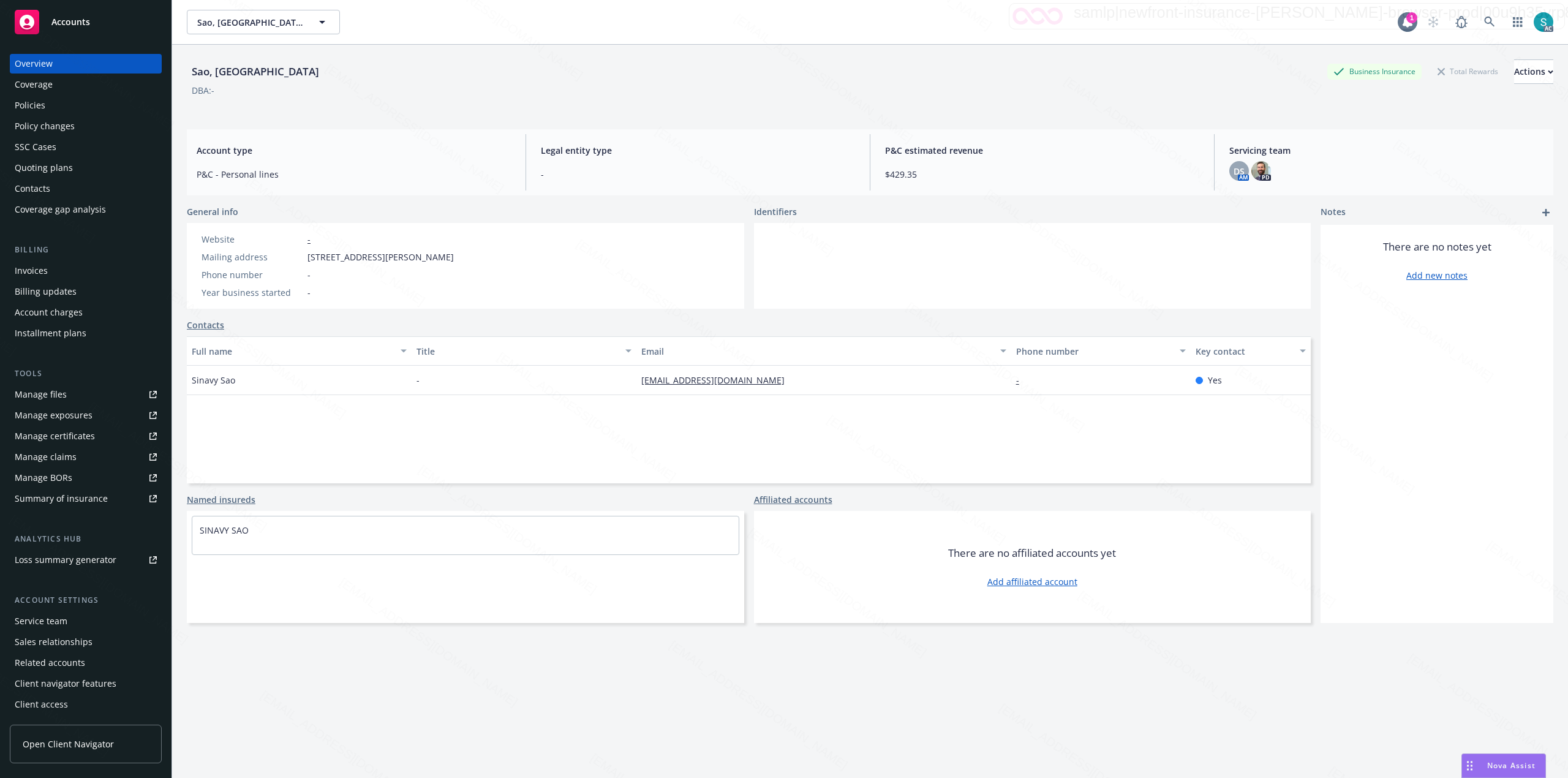
click at [454, 260] on span "[STREET_ADDRESS][PERSON_NAME]" at bounding box center [380, 257] width 146 height 13
copy span "90815"
click at [781, 23] on icon at bounding box center [1489, 22] width 11 height 11
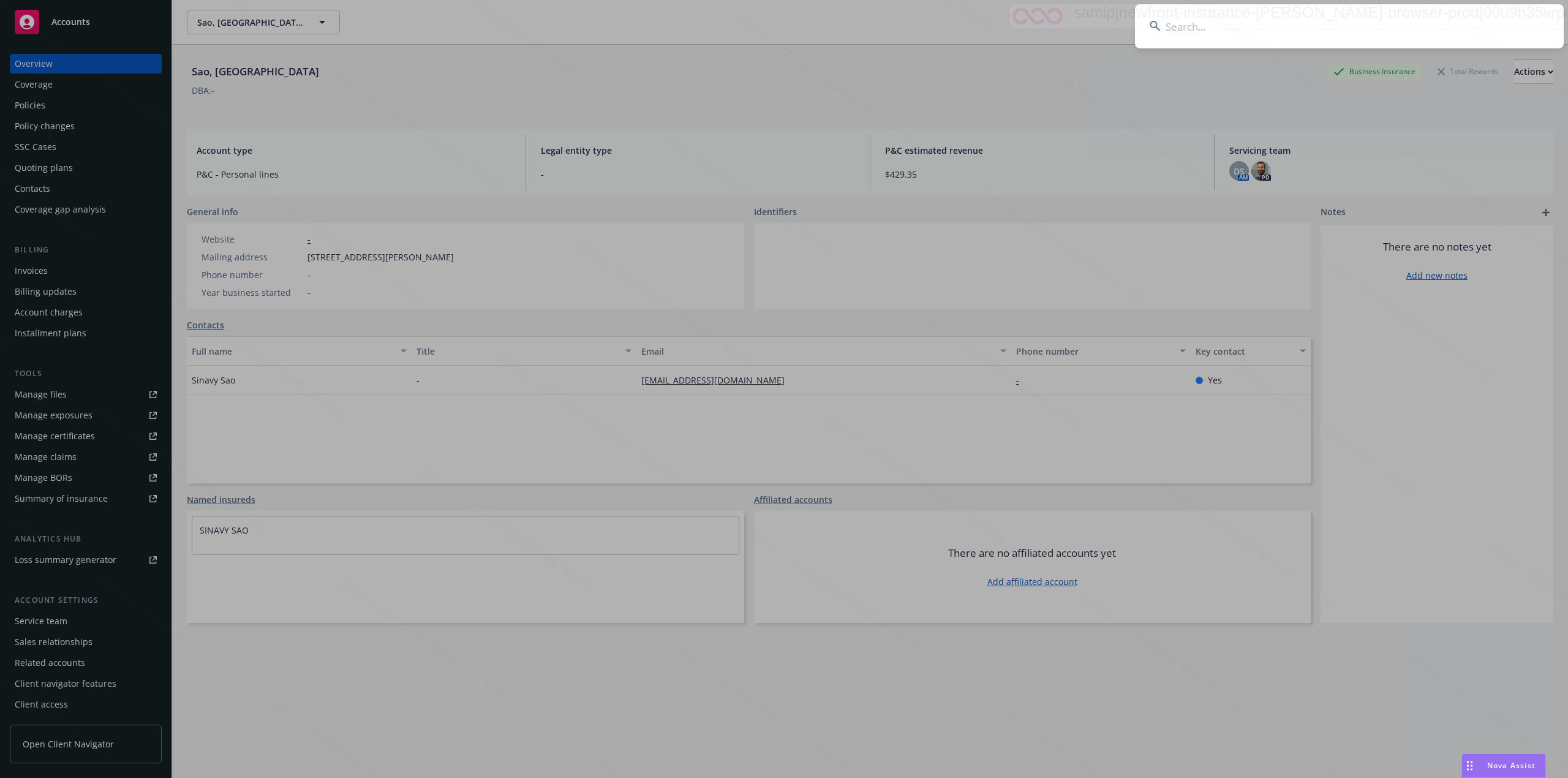
click at [781, 22] on input at bounding box center [1349, 26] width 429 height 44
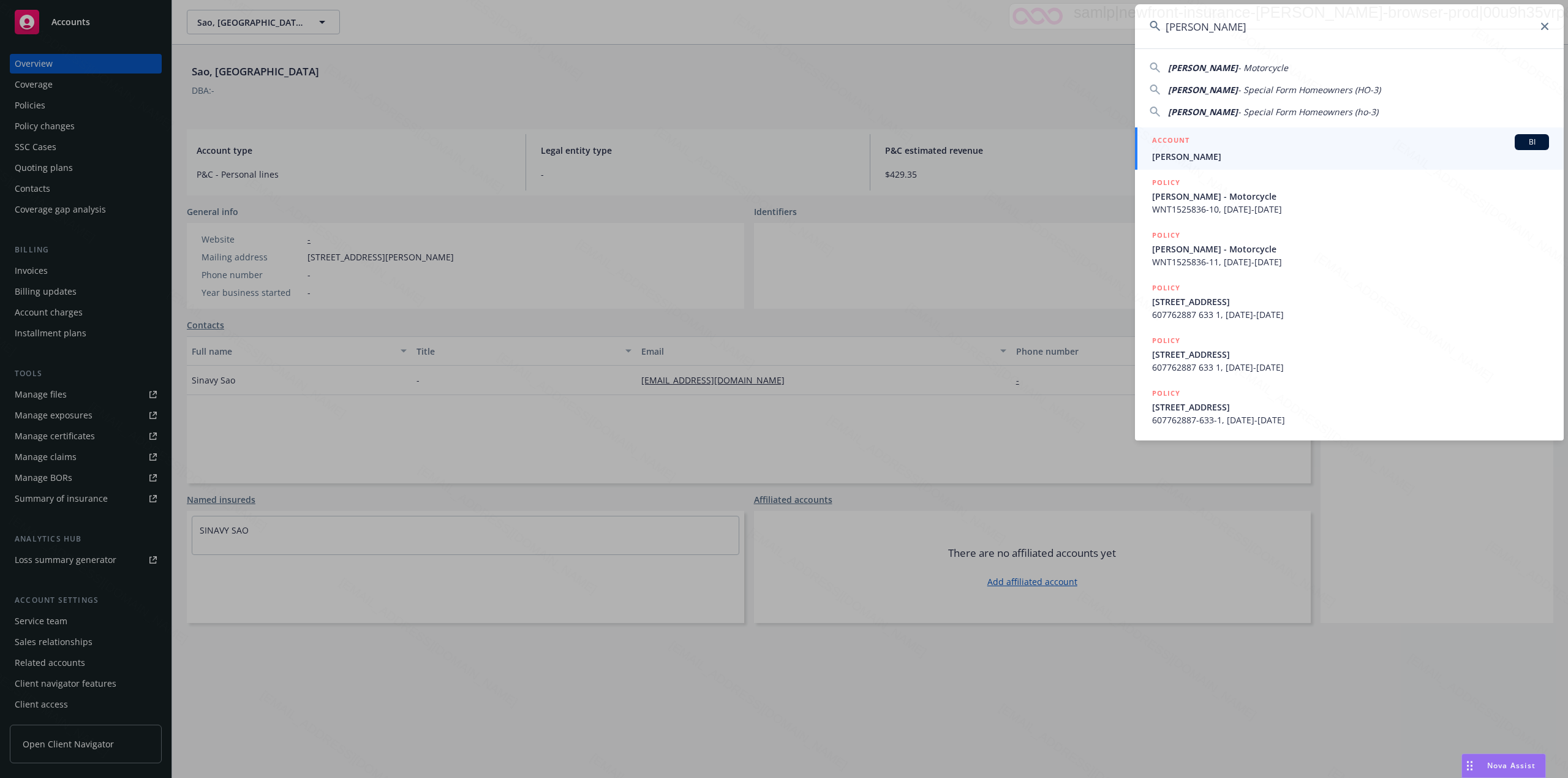
type input "[PERSON_NAME]"
click at [781, 148] on div "ACCOUNT BI" at bounding box center [1351, 142] width 397 height 16
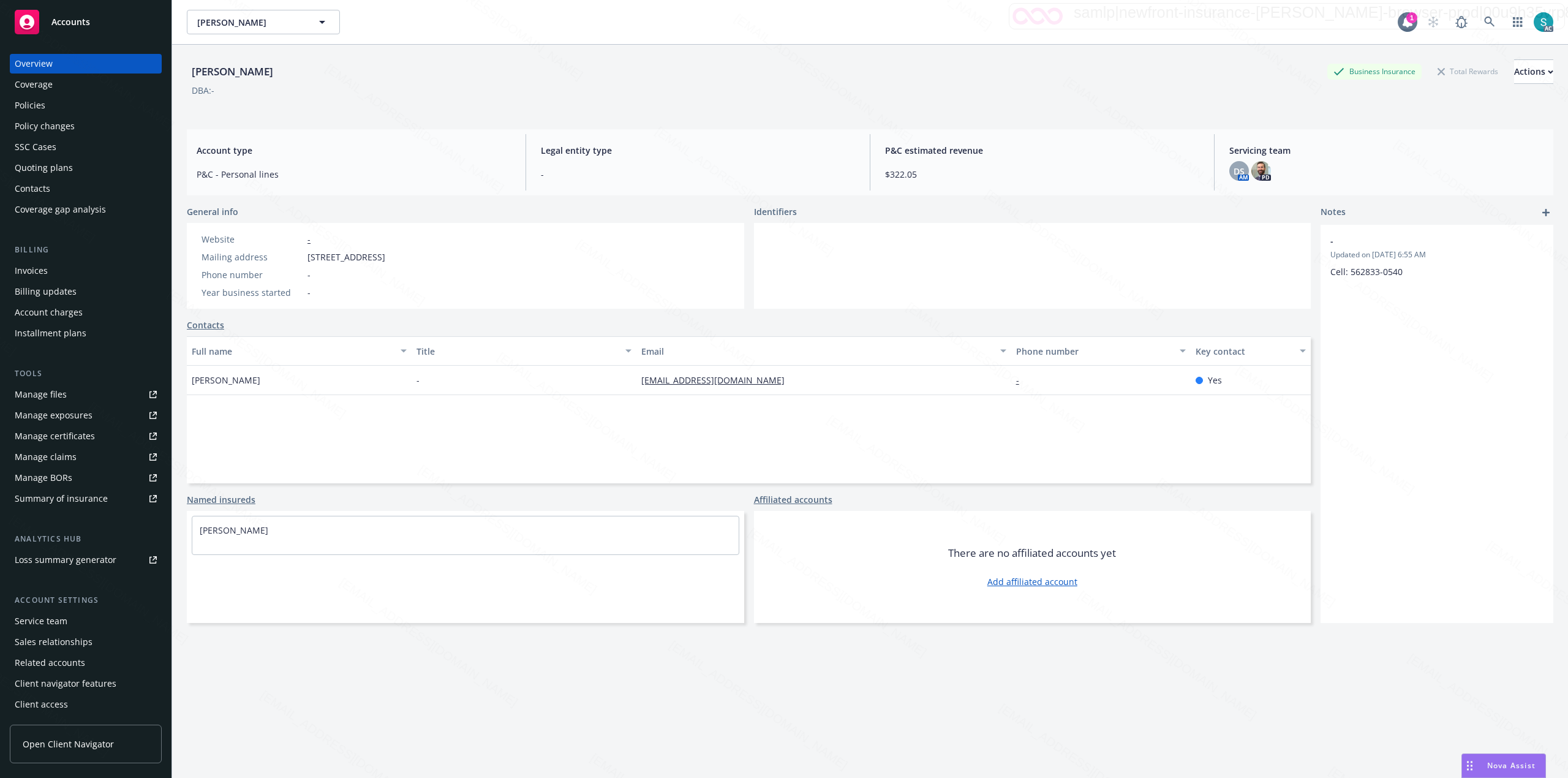
click at [385, 250] on span "[STREET_ADDRESS]" at bounding box center [346, 257] width 78 height 13
copy span "91352"
click at [781, 23] on icon at bounding box center [1489, 22] width 10 height 10
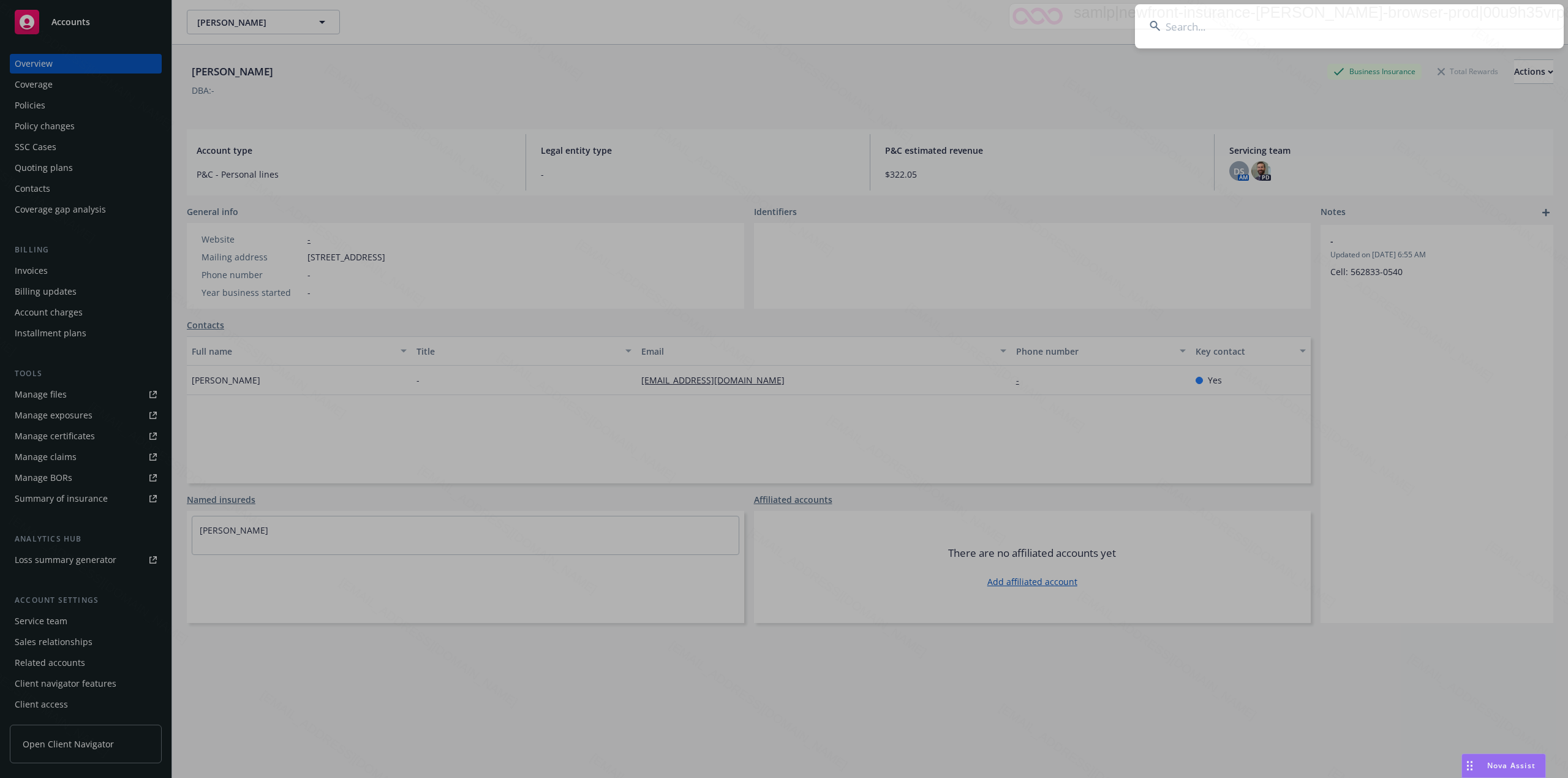
click at [781, 33] on input at bounding box center [1349, 26] width 429 height 44
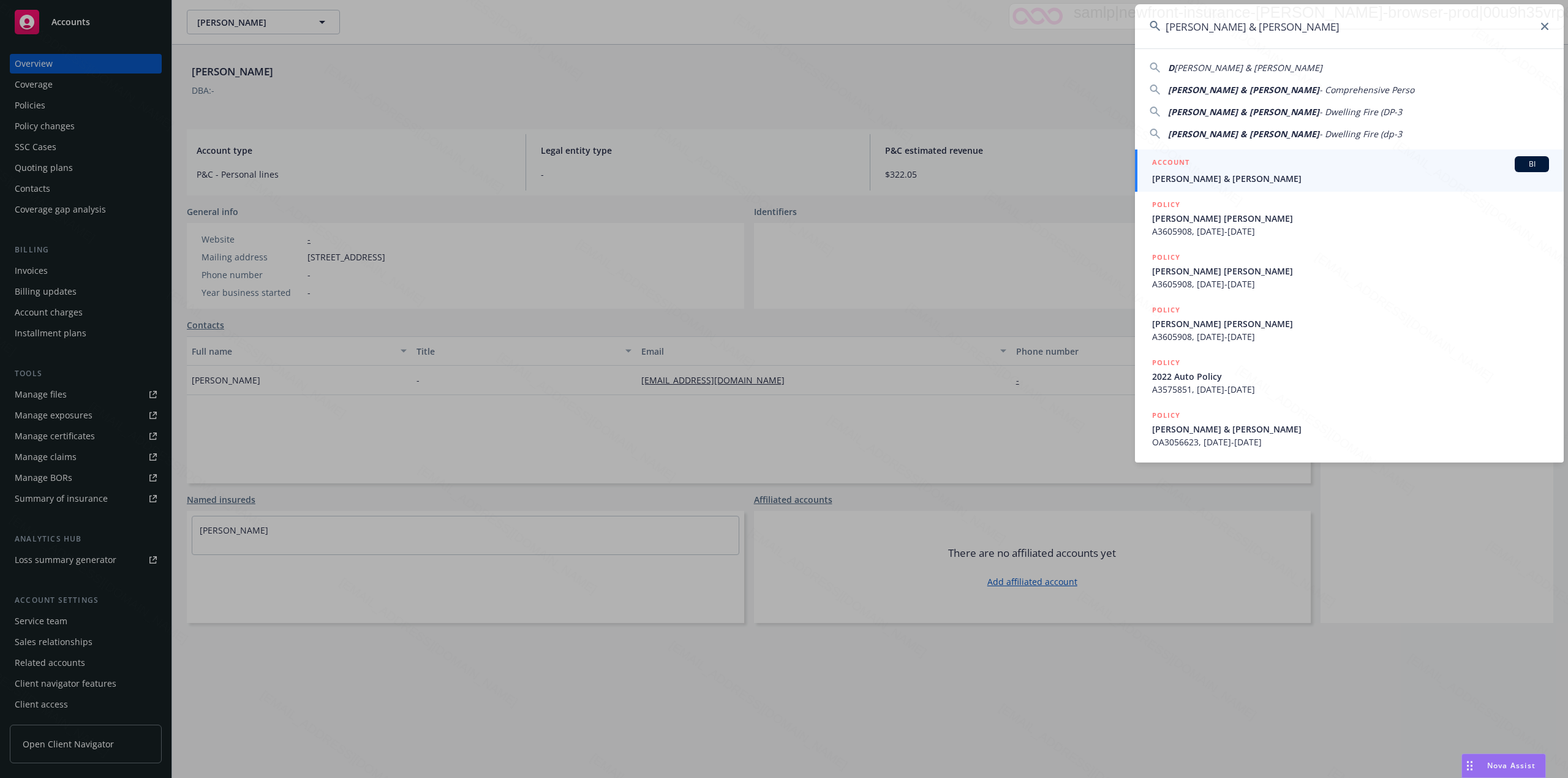
type input "[PERSON_NAME] & [PERSON_NAME]"
click at [781, 168] on h5 "ACCOUNT" at bounding box center [1171, 163] width 37 height 14
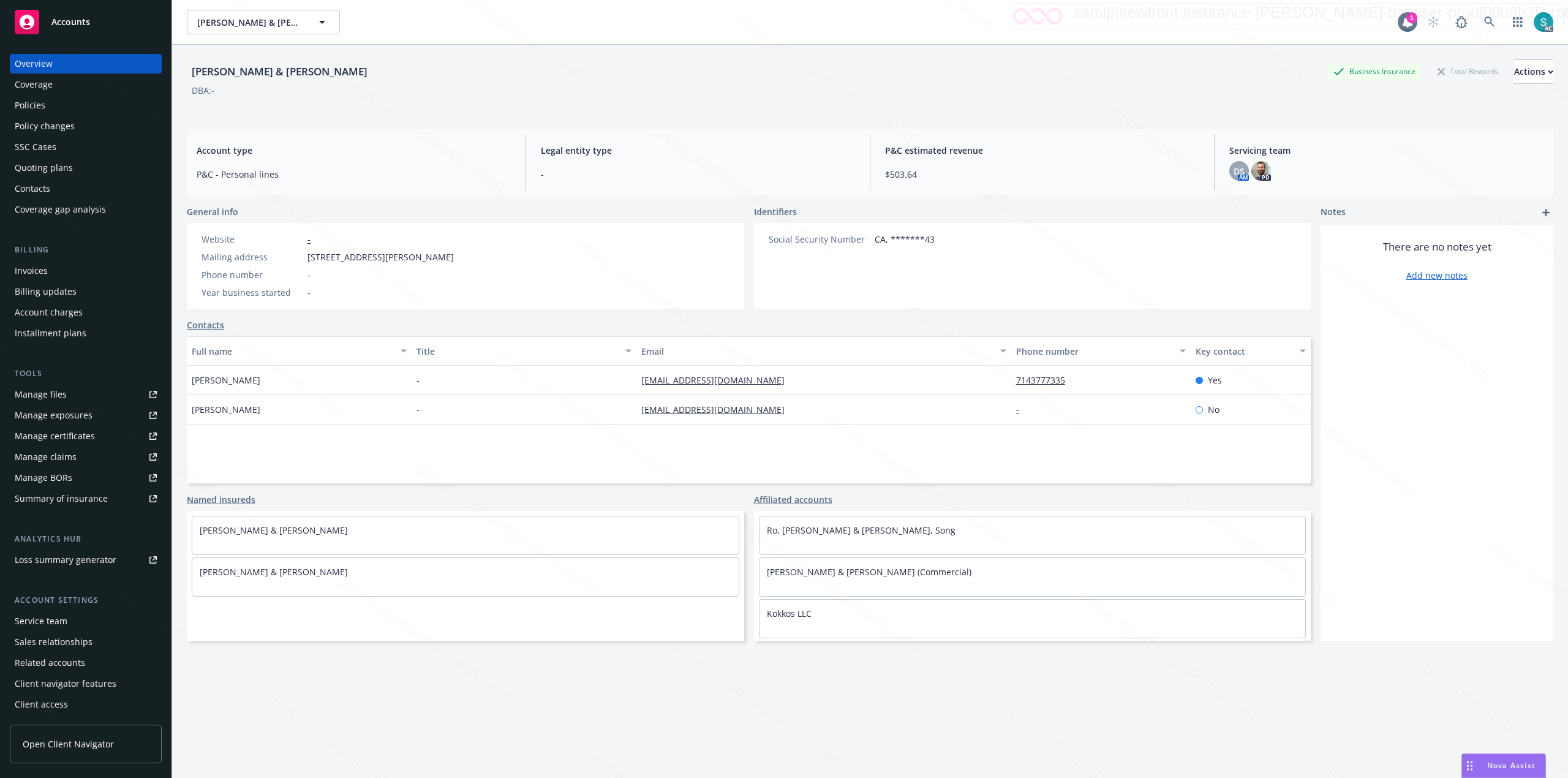
click at [454, 261] on span "[STREET_ADDRESS][PERSON_NAME]" at bounding box center [380, 257] width 146 height 13
copy span "92649"
click at [40, 105] on div "Policies" at bounding box center [30, 105] width 31 height 19
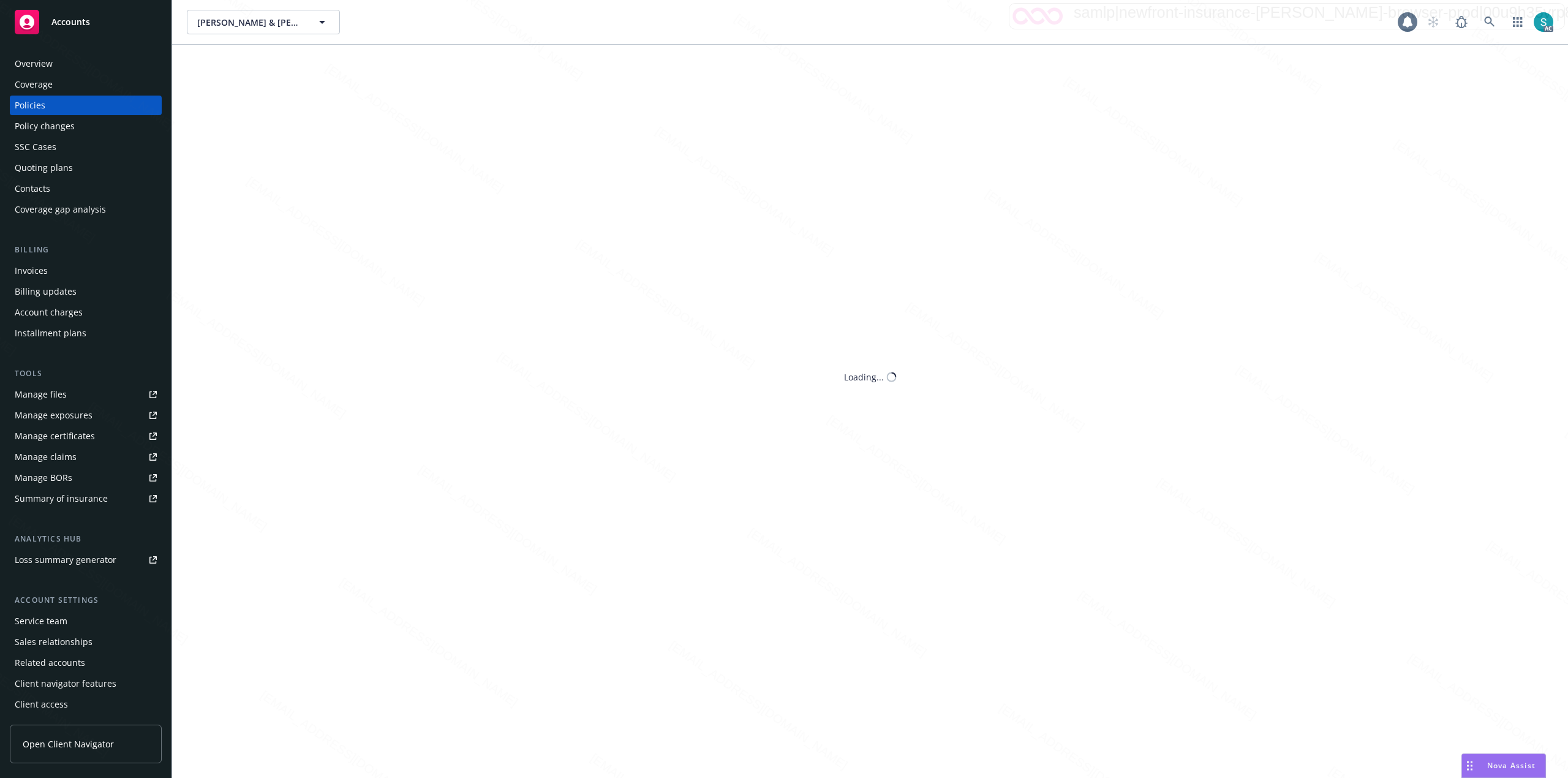
click at [40, 105] on div "Policies" at bounding box center [30, 105] width 31 height 19
